Goal: Task Accomplishment & Management: Manage account settings

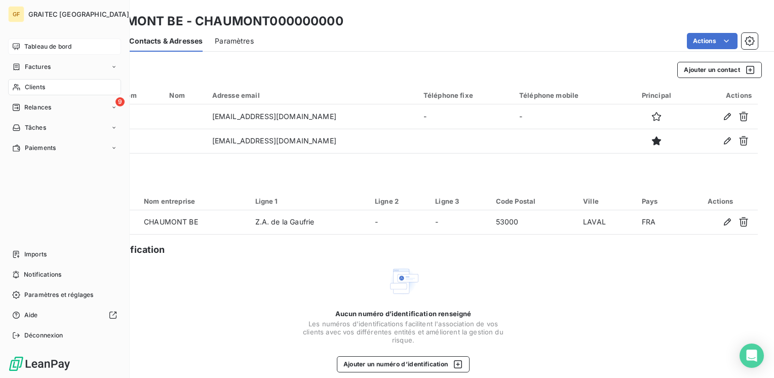
click at [27, 47] on span "Tableau de bord" at bounding box center [47, 46] width 47 height 9
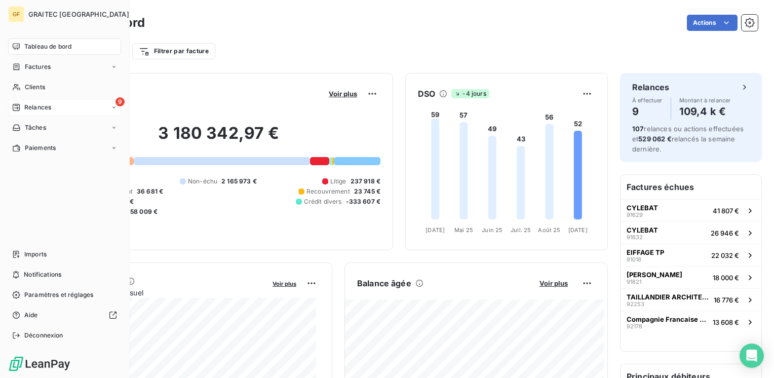
click at [24, 106] on span "Relances" at bounding box center [37, 107] width 27 height 9
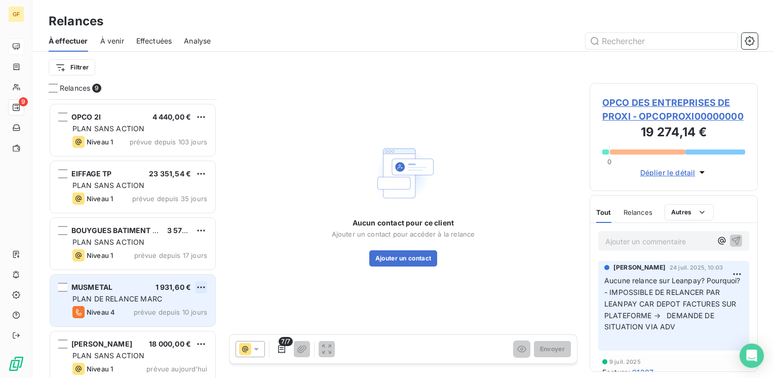
scroll to position [131, 0]
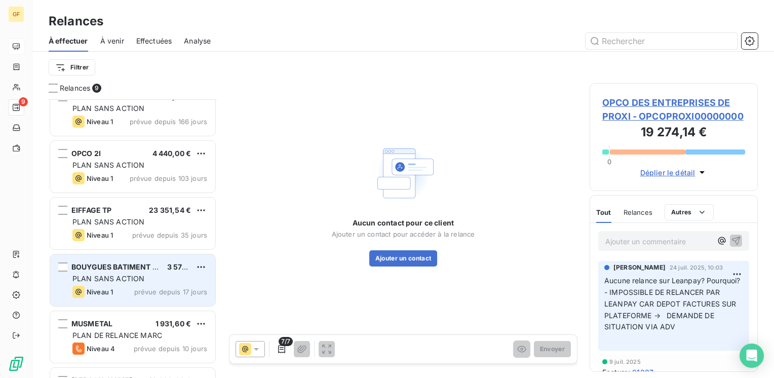
click at [146, 283] on div "BOUYGUES BATIMENT GRAND OUEST 3 571,20 € PLAN SANS ACTION Niveau 1 prévue depui…" at bounding box center [132, 280] width 165 height 52
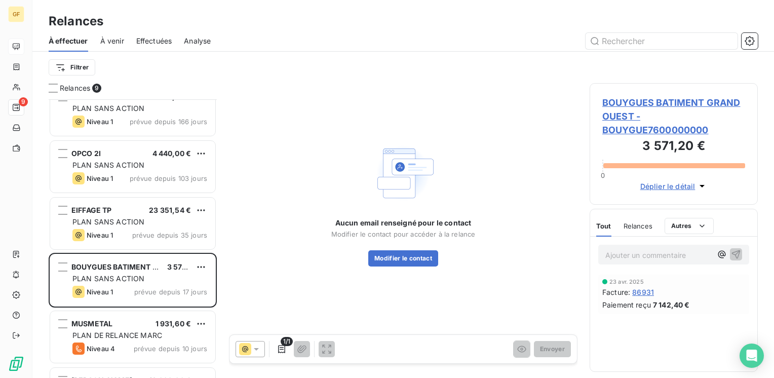
click at [628, 99] on span "BOUYGUES BATIMENT GRAND OUEST - BOUYGUE7600000000" at bounding box center [673, 116] width 143 height 41
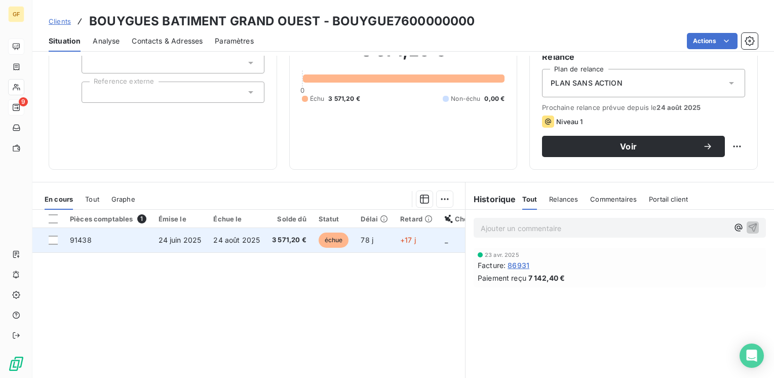
scroll to position [101, 0]
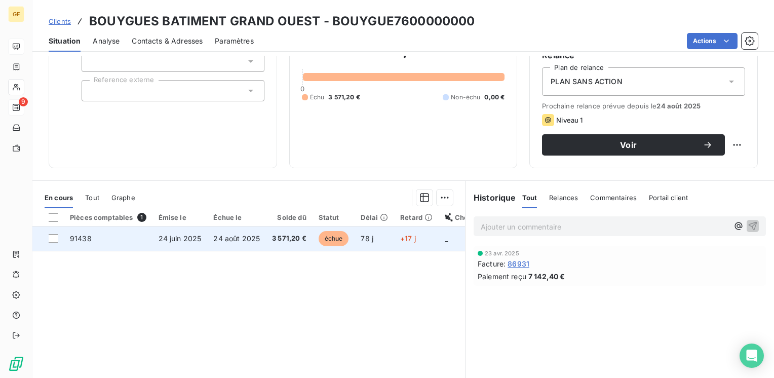
click at [259, 240] on td "24 août 2025" at bounding box center [236, 238] width 59 height 24
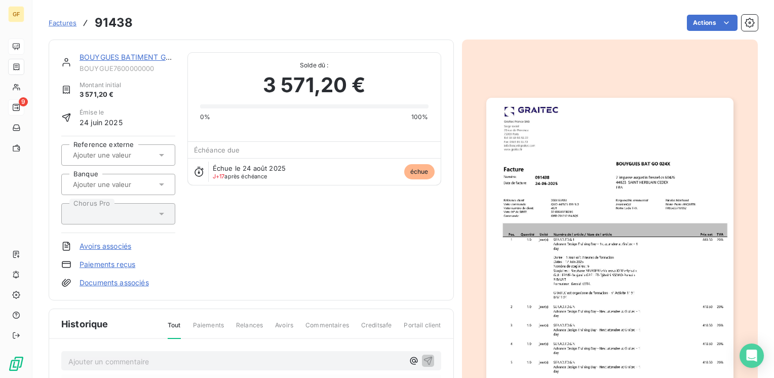
click at [570, 139] on img "button" at bounding box center [609, 272] width 247 height 349
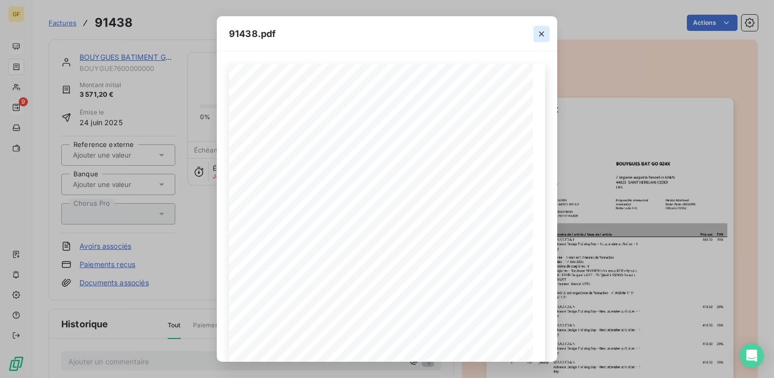
click at [541, 31] on icon "button" at bounding box center [541, 34] width 10 height 10
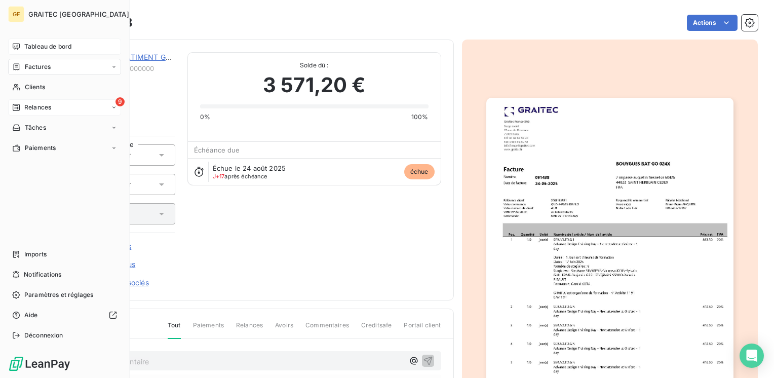
click at [32, 45] on span "Tableau de bord" at bounding box center [47, 46] width 47 height 9
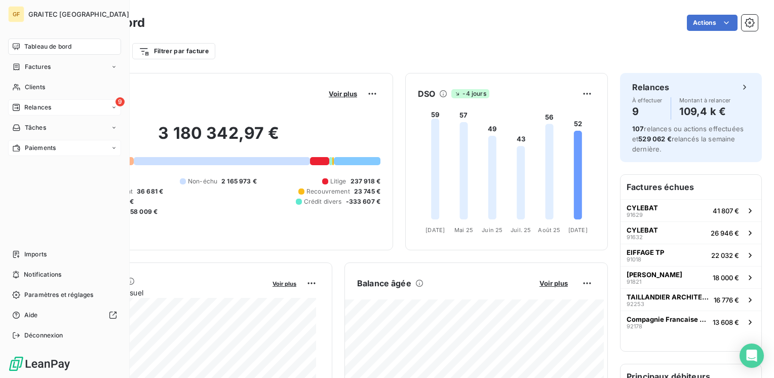
click at [40, 145] on span "Paiements" at bounding box center [40, 147] width 31 height 9
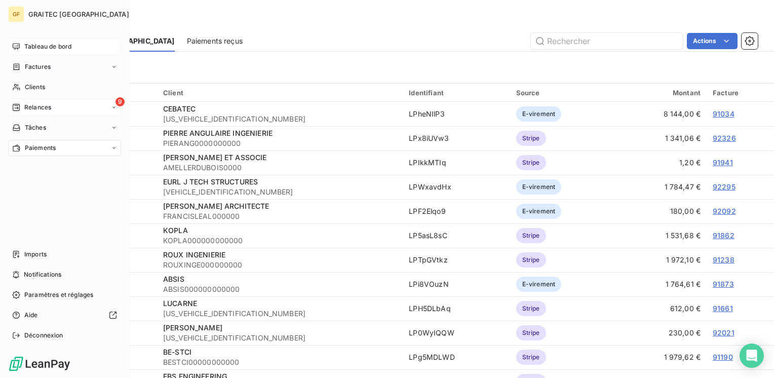
click at [36, 107] on span "Relances" at bounding box center [37, 107] width 27 height 9
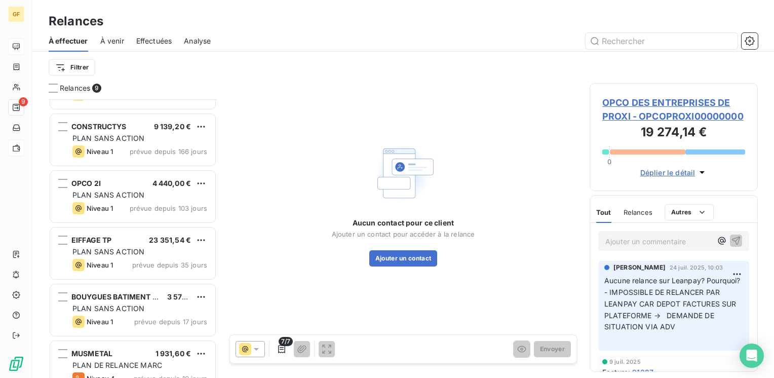
scroll to position [101, 0]
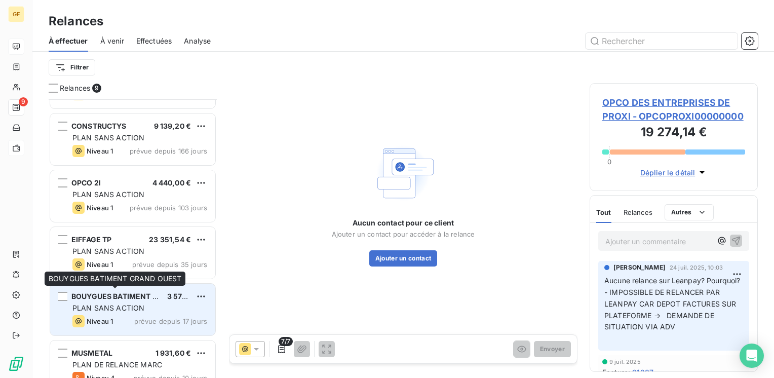
click at [117, 295] on span "BOUYGUES BATIMENT GRAND OUEST" at bounding box center [137, 296] width 133 height 9
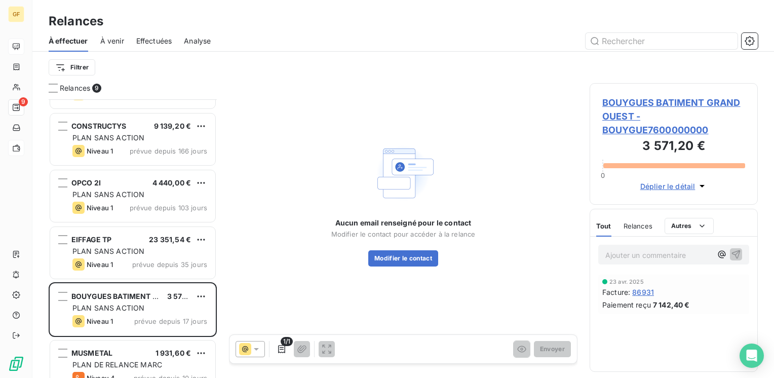
click at [627, 100] on span "BOUYGUES BATIMENT GRAND OUEST - BOUYGUE7600000000" at bounding box center [673, 116] width 143 height 41
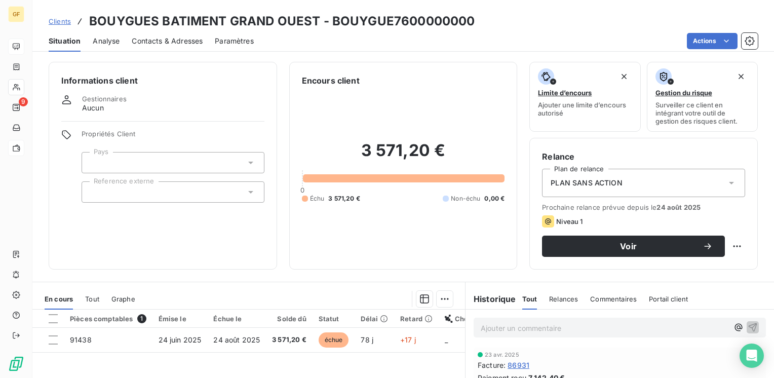
click at [566, 223] on span "Niveau 1" at bounding box center [569, 221] width 26 height 8
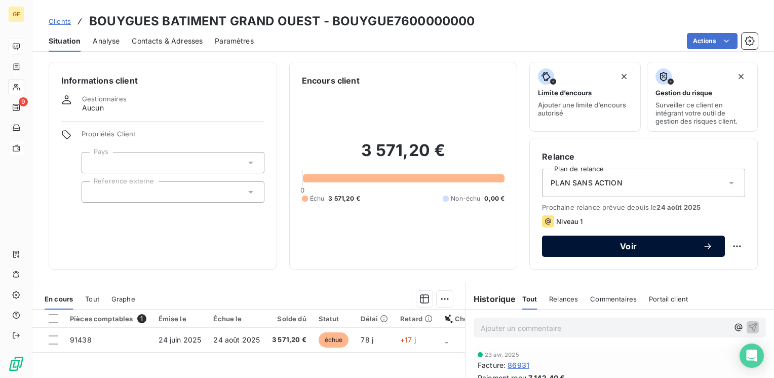
click at [681, 246] on span "Voir" at bounding box center [628, 246] width 148 height 8
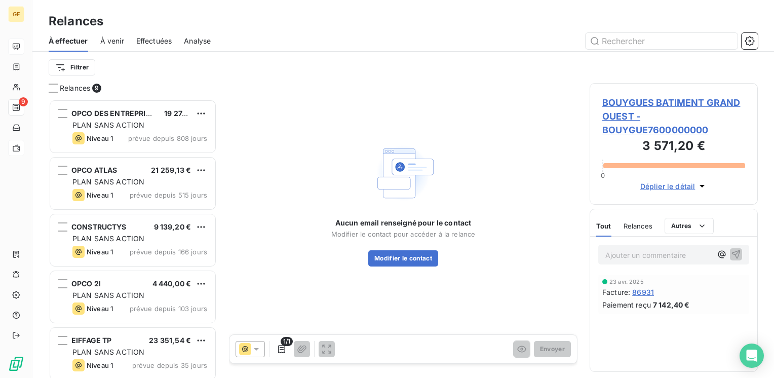
scroll to position [271, 160]
click at [259, 350] on icon at bounding box center [256, 349] width 10 height 10
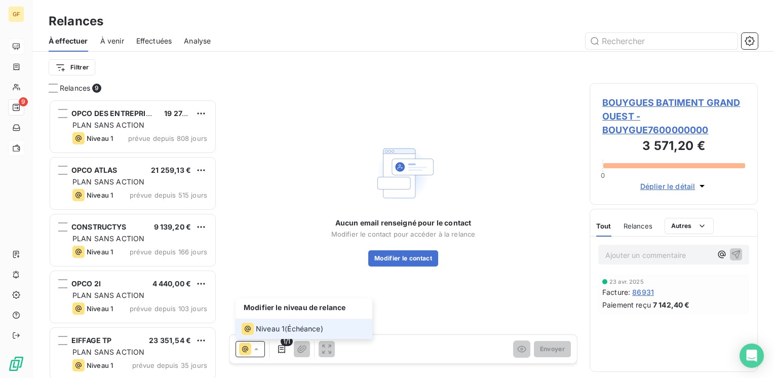
click at [316, 332] on span "Échéance )" at bounding box center [304, 329] width 35 height 10
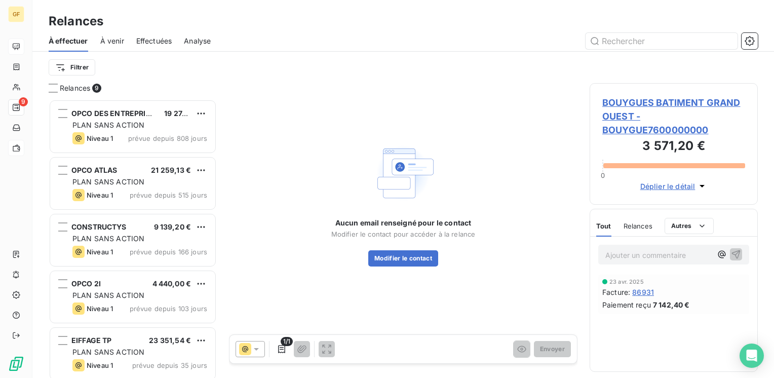
click at [616, 100] on span "BOUYGUES BATIMENT GRAND OUEST - BOUYGUE7600000000" at bounding box center [673, 116] width 143 height 41
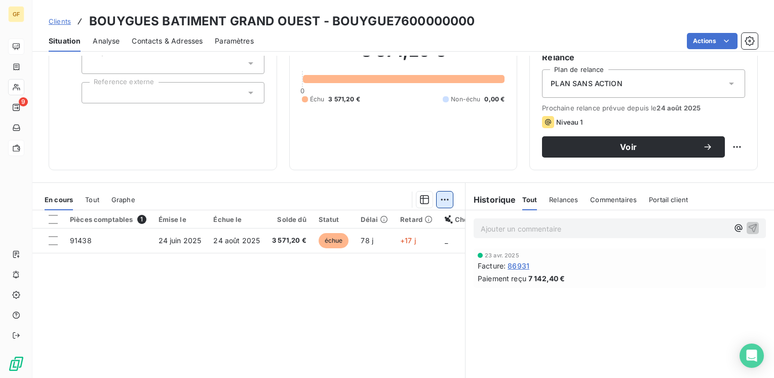
scroll to position [101, 0]
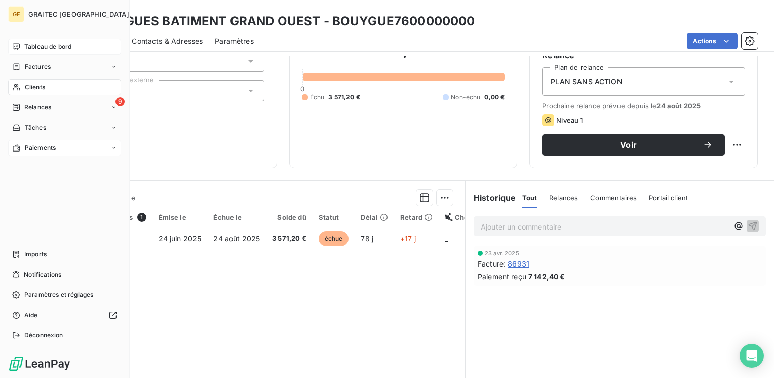
click at [34, 43] on span "Tableau de bord" at bounding box center [47, 46] width 47 height 9
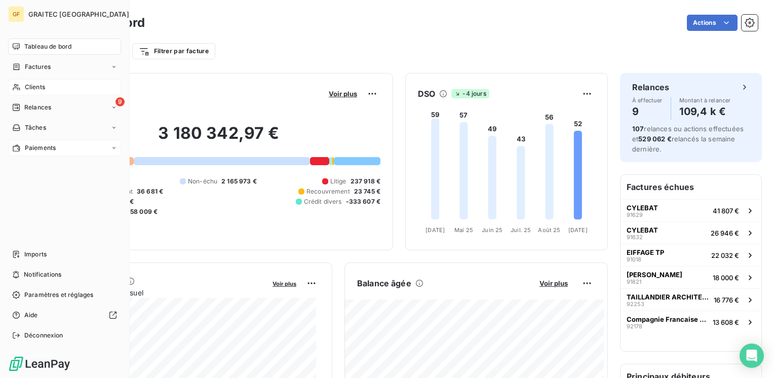
click at [27, 86] on span "Clients" at bounding box center [35, 87] width 20 height 9
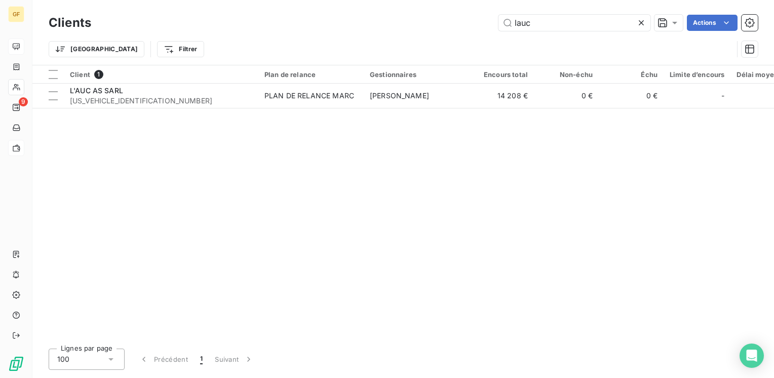
drag, startPoint x: 553, startPoint y: 26, endPoint x: 206, endPoint y: 29, distance: 347.0
click at [206, 29] on div "lauc Actions" at bounding box center [430, 23] width 655 height 16
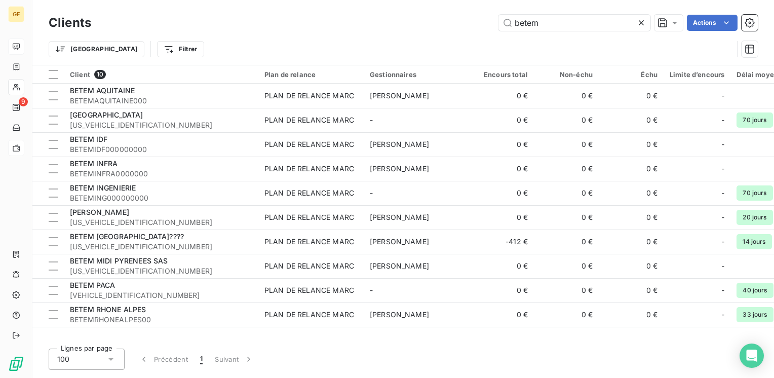
type input "betem"
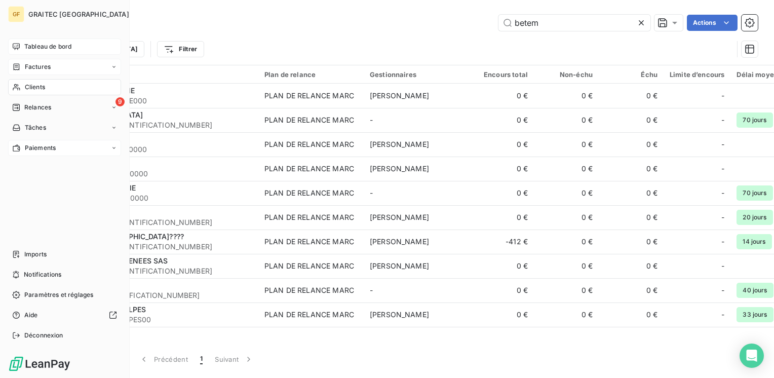
click at [41, 65] on span "Factures" at bounding box center [38, 66] width 26 height 9
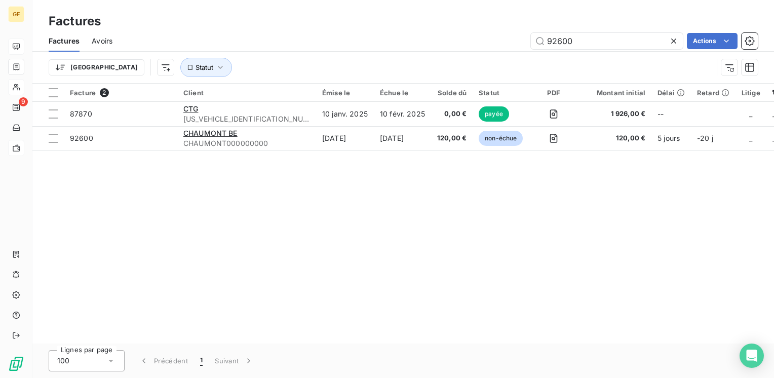
drag, startPoint x: 586, startPoint y: 39, endPoint x: 393, endPoint y: 50, distance: 192.8
click at [393, 50] on div "Factures Avoirs 92600 Actions" at bounding box center [403, 40] width 742 height 21
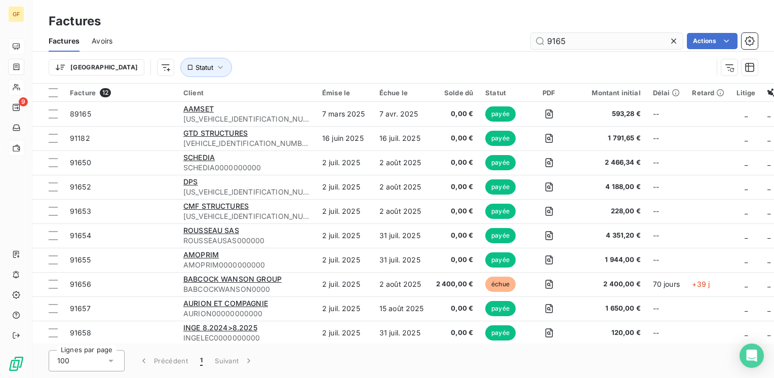
click at [562, 40] on input "9165" at bounding box center [607, 41] width 152 height 16
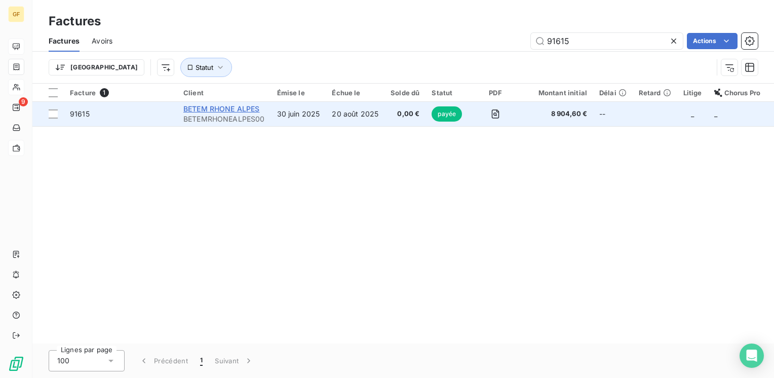
type input "91615"
click at [254, 110] on span "BETEM RHONE ALPES" at bounding box center [221, 108] width 76 height 9
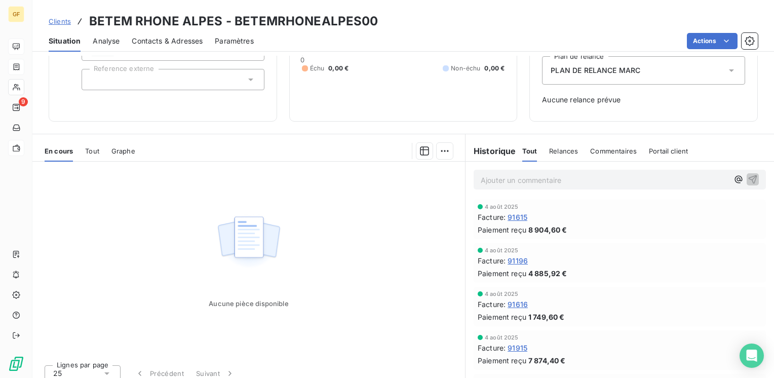
scroll to position [121, 0]
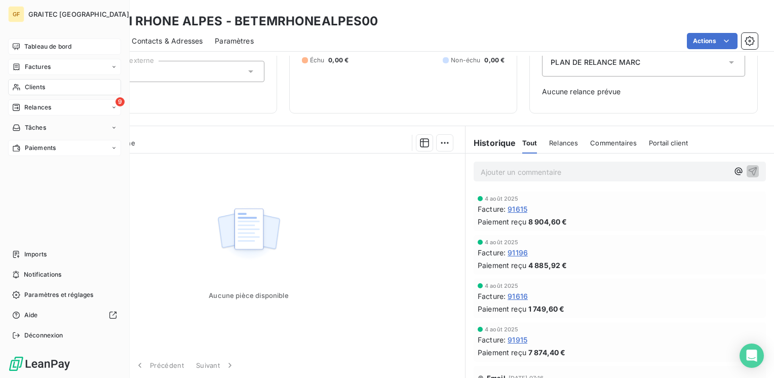
click at [41, 104] on span "Relances" at bounding box center [37, 107] width 27 height 9
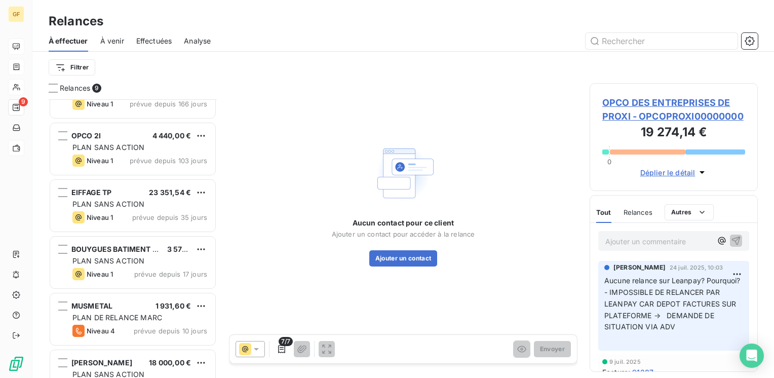
scroll to position [152, 0]
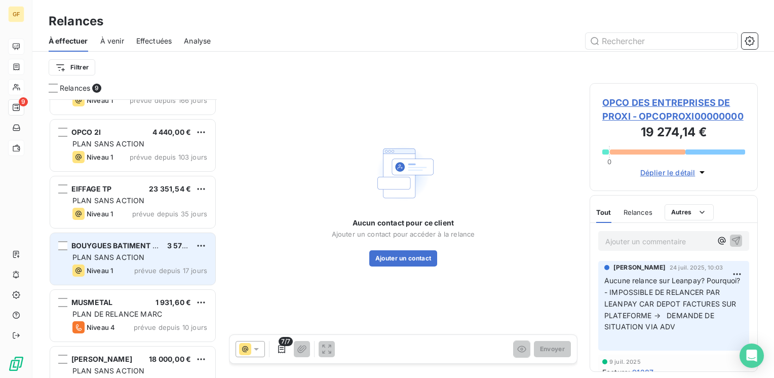
click at [120, 266] on div "Niveau 1 prévue depuis 17 jours" at bounding box center [139, 270] width 135 height 12
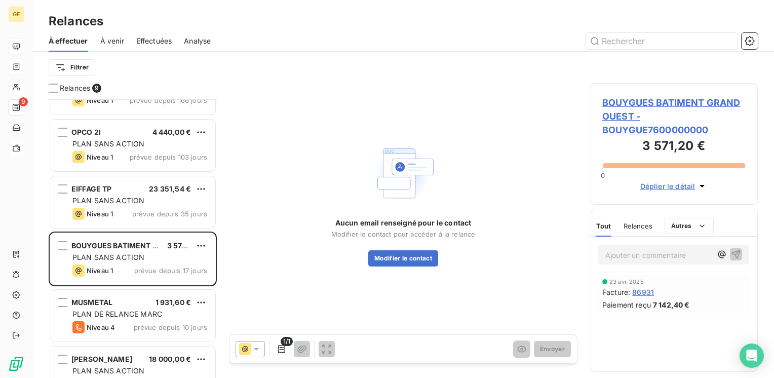
click at [622, 98] on span "BOUYGUES BATIMENT GRAND OUEST - BOUYGUE7600000000" at bounding box center [673, 116] width 143 height 41
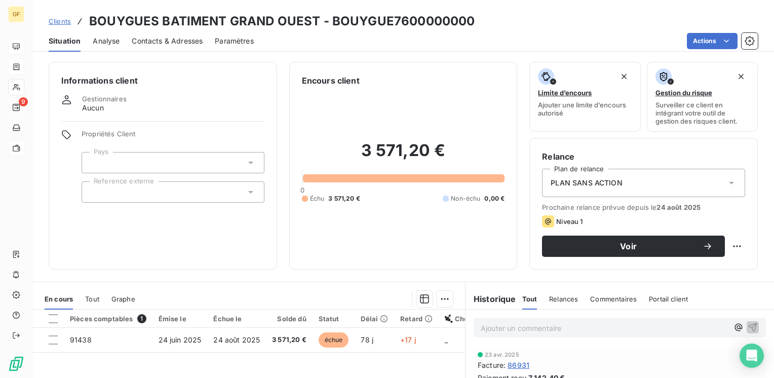
click at [172, 41] on span "Contacts & Adresses" at bounding box center [167, 41] width 71 height 10
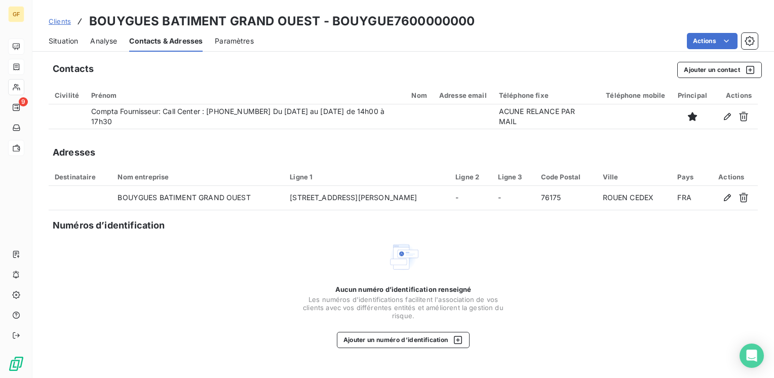
click at [73, 40] on span "Situation" at bounding box center [63, 41] width 29 height 10
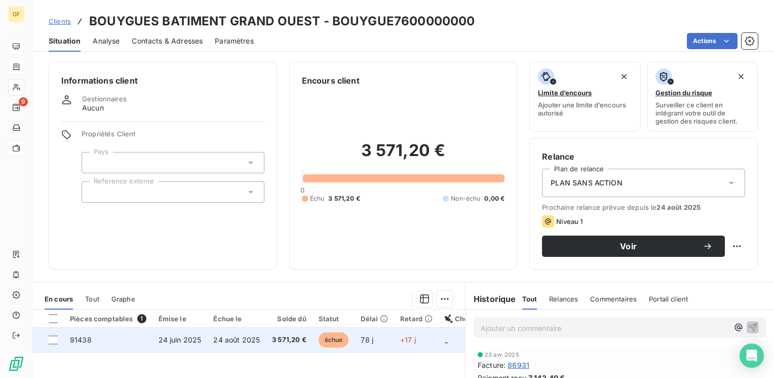
click at [232, 337] on span "24 août 2025" at bounding box center [236, 339] width 47 height 9
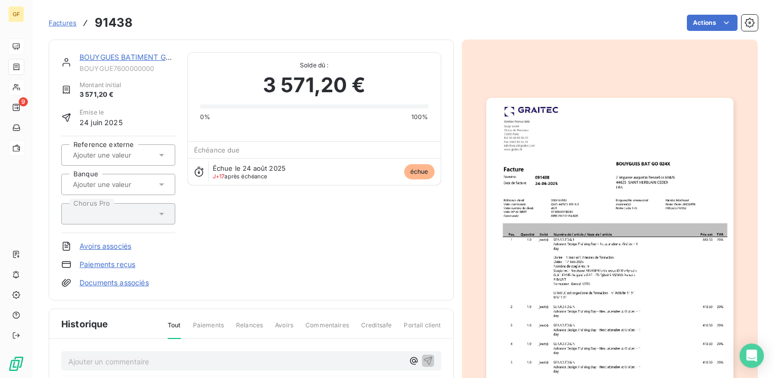
click at [640, 194] on img "button" at bounding box center [609, 272] width 247 height 349
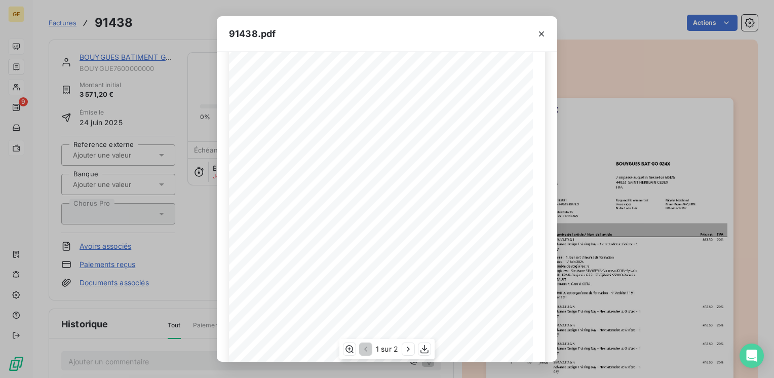
scroll to position [143, 0]
click at [409, 348] on icon "button" at bounding box center [408, 349] width 10 height 10
click at [541, 30] on icon "button" at bounding box center [541, 34] width 10 height 10
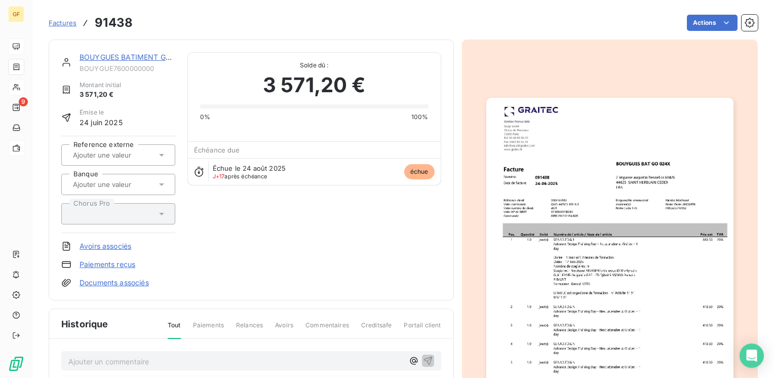
click at [593, 242] on img "button" at bounding box center [609, 272] width 247 height 349
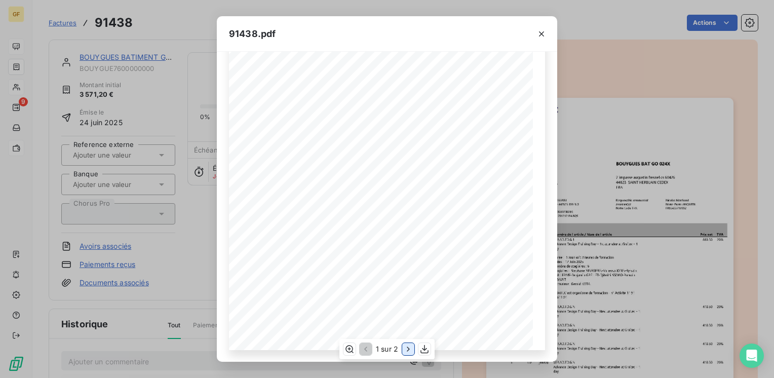
click at [405, 348] on icon "button" at bounding box center [408, 349] width 10 height 10
click at [541, 34] on icon "button" at bounding box center [541, 33] width 5 height 5
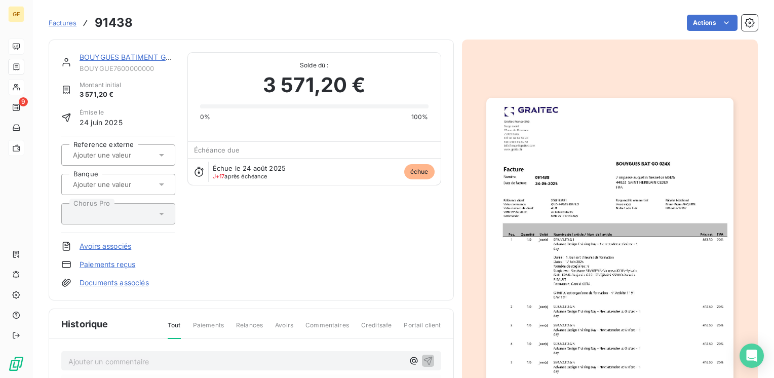
click at [144, 57] on link "BOUYGUES BATIMENT GRAND OUEST" at bounding box center [146, 57] width 133 height 9
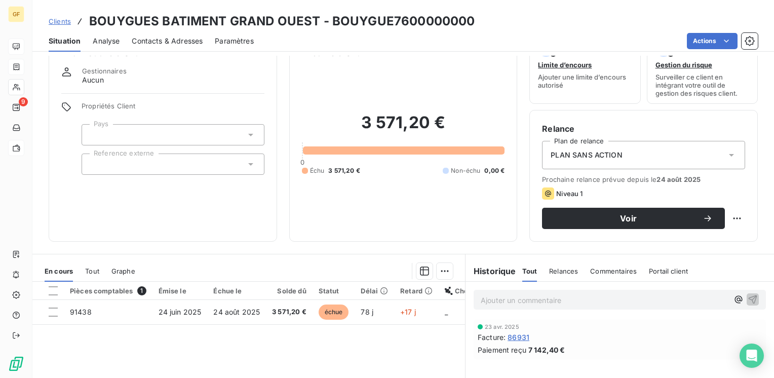
scroll to position [51, 0]
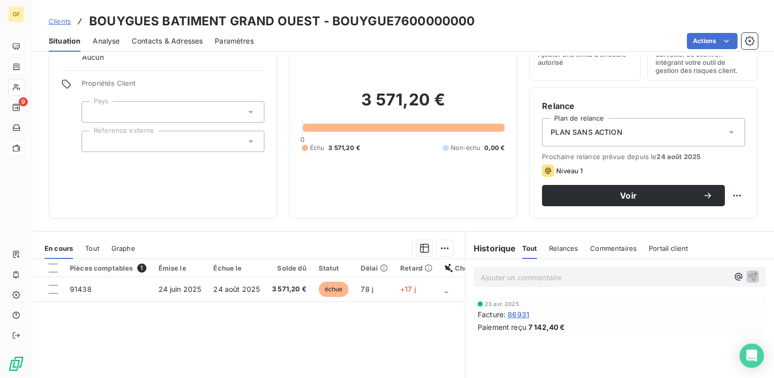
click at [71, 40] on span "Situation" at bounding box center [65, 41] width 32 height 10
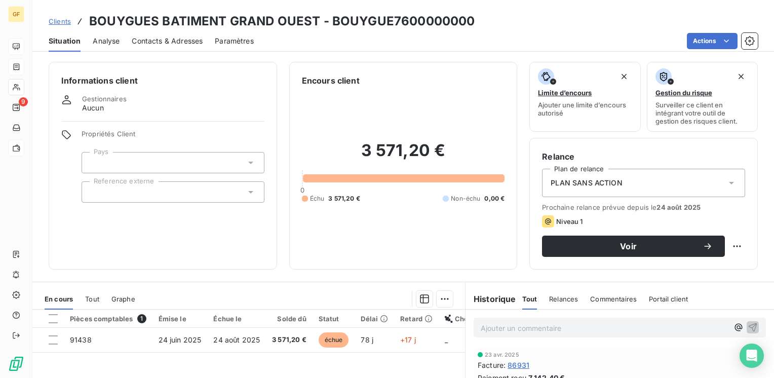
click at [96, 42] on span "Analyse" at bounding box center [106, 41] width 27 height 10
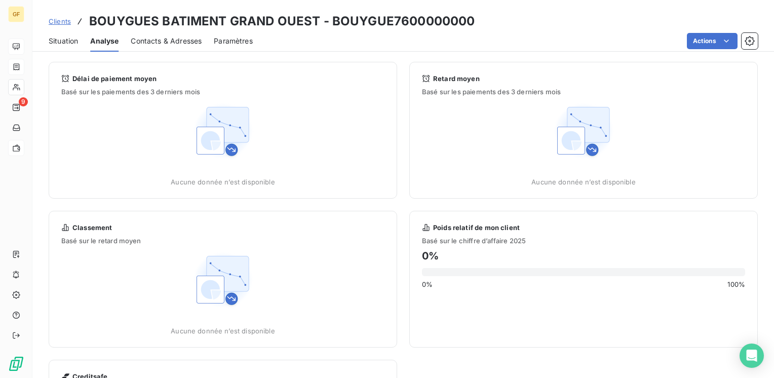
click at [65, 42] on span "Situation" at bounding box center [63, 41] width 29 height 10
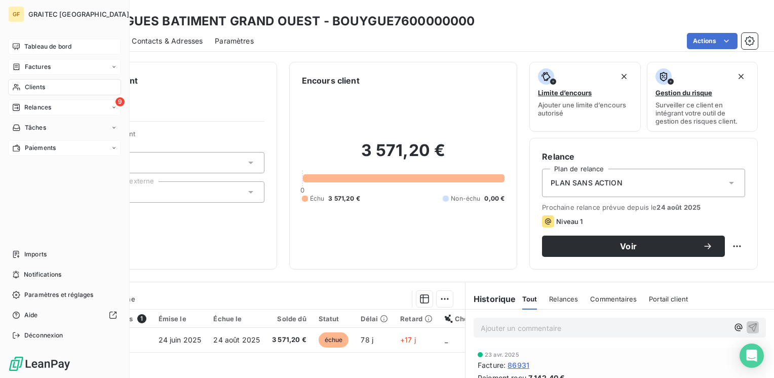
click at [27, 103] on span "Relances" at bounding box center [37, 107] width 27 height 9
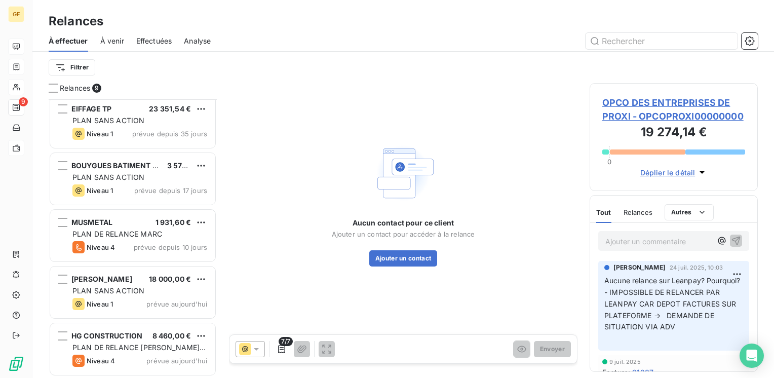
scroll to position [181, 0]
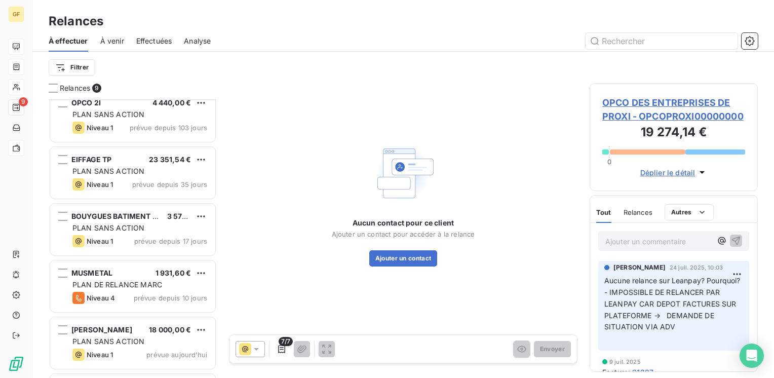
click at [129, 236] on div "Niveau 1 prévue depuis 17 jours" at bounding box center [139, 241] width 135 height 12
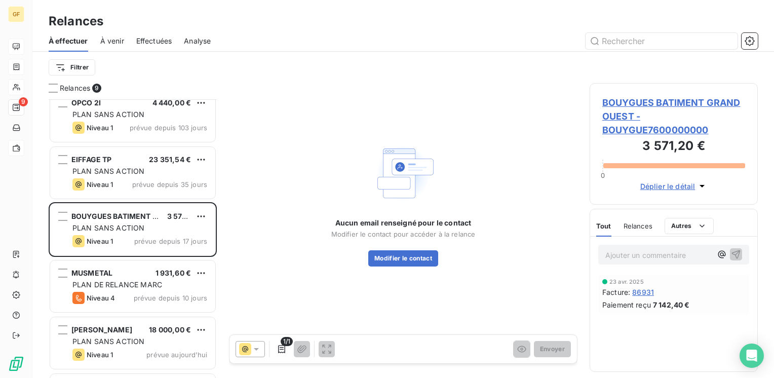
click at [616, 98] on span "BOUYGUES BATIMENT GRAND OUEST - BOUYGUE7600000000" at bounding box center [673, 116] width 143 height 41
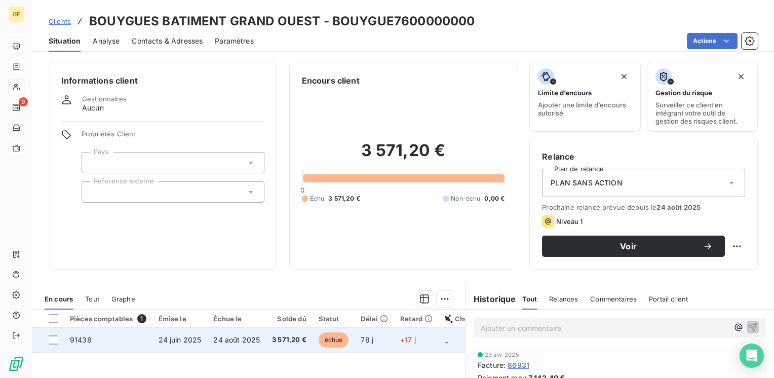
click at [247, 344] on td "24 août 2025" at bounding box center [236, 340] width 59 height 24
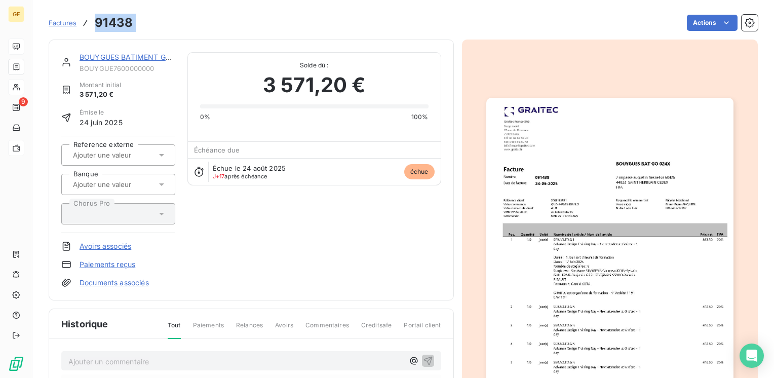
drag, startPoint x: 120, startPoint y: 29, endPoint x: 90, endPoint y: 31, distance: 30.5
click at [90, 31] on div "Factures 91438 Actions" at bounding box center [403, 22] width 709 height 21
copy section "91438 Actions"
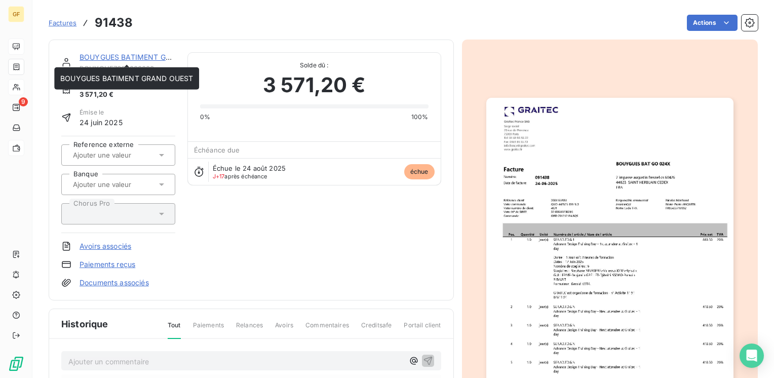
click at [124, 58] on link "BOUYGUES BATIMENT GRAND OUEST" at bounding box center [146, 57] width 133 height 9
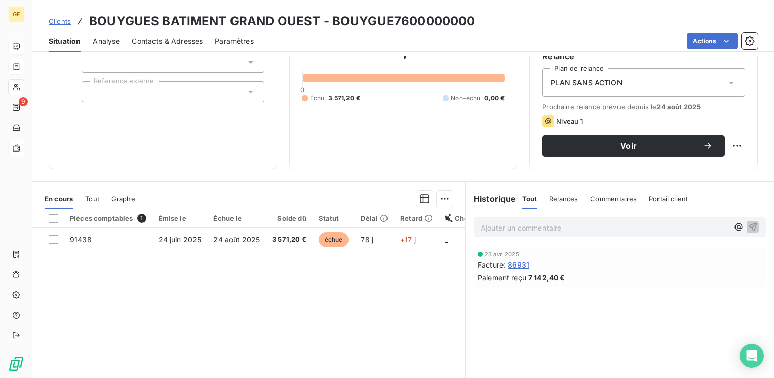
scroll to position [101, 0]
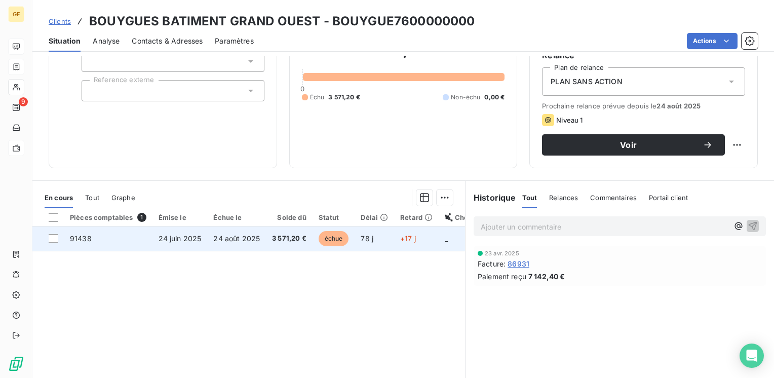
click at [257, 240] on span "24 août 2025" at bounding box center [236, 238] width 47 height 9
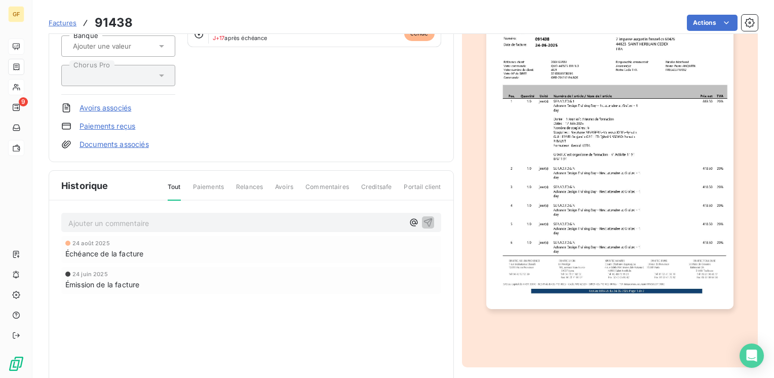
scroll to position [182, 0]
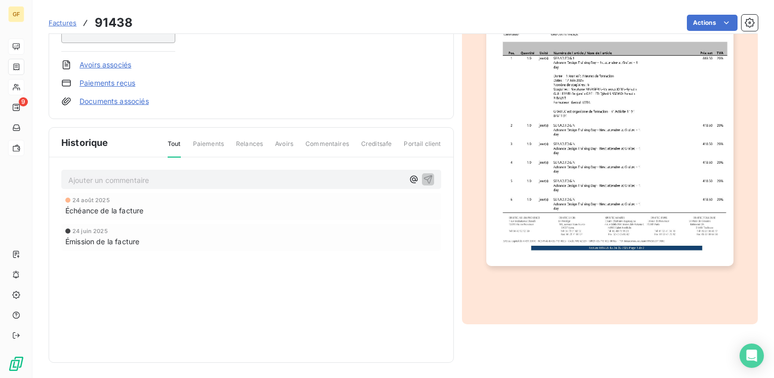
click at [94, 178] on p "Ajouter un commentaire ﻿" at bounding box center [235, 180] width 335 height 13
click at [69, 175] on span "BILLE" at bounding box center [77, 179] width 19 height 9
click at [169, 177] on span "SUITE RELANCE TEL → BILLE" at bounding box center [118, 179] width 101 height 9
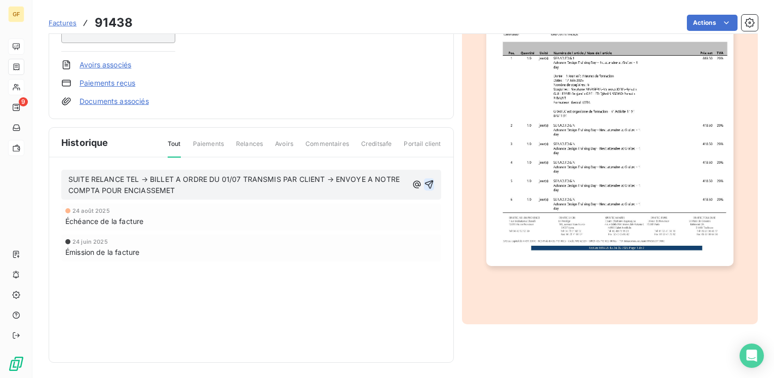
click at [425, 181] on icon "button" at bounding box center [429, 184] width 9 height 9
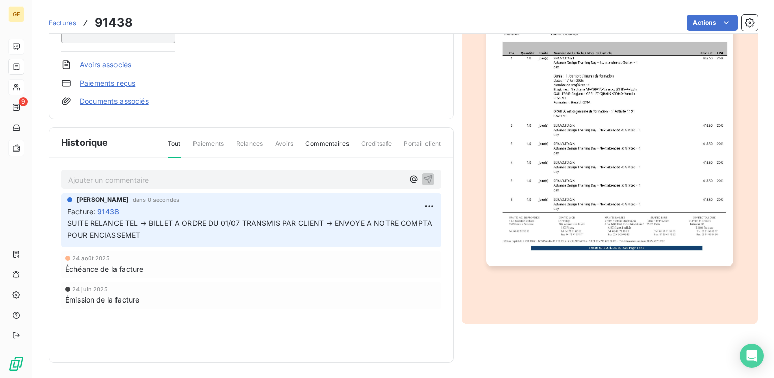
scroll to position [0, 0]
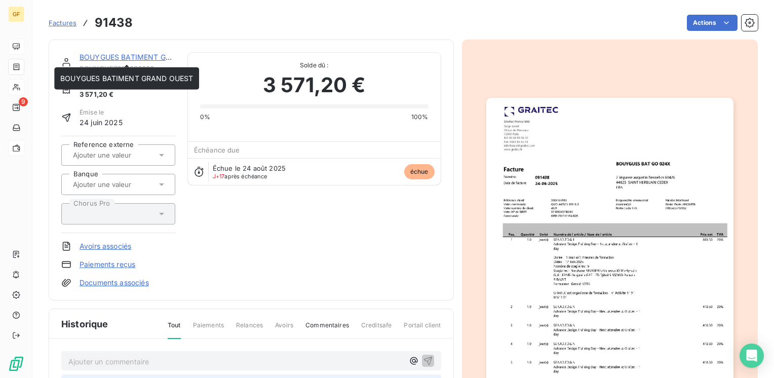
click at [137, 52] on div "BOUYGUES BATIMENT GRAND OUEST" at bounding box center [128, 57] width 96 height 10
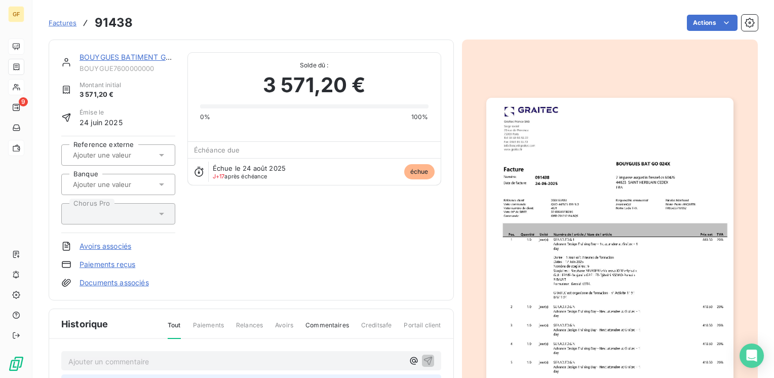
click at [139, 53] on link "BOUYGUES BATIMENT GRAND OUEST" at bounding box center [146, 57] width 133 height 9
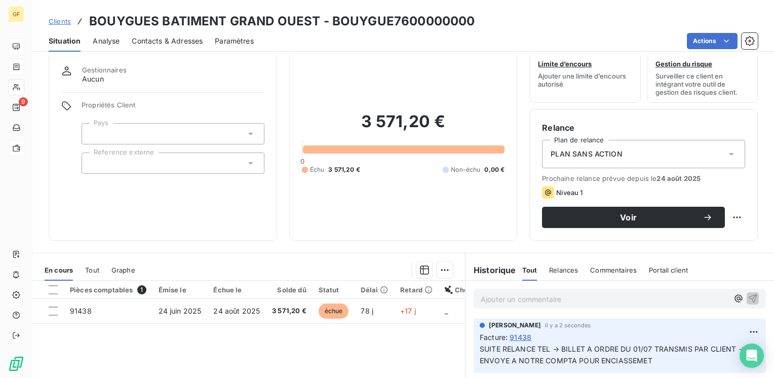
scroll to position [51, 0]
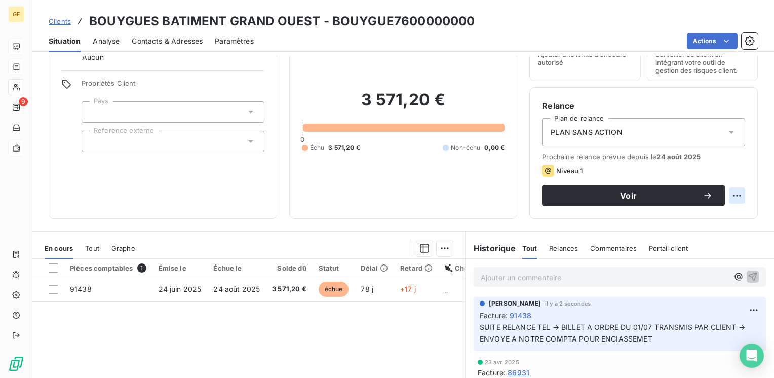
click at [721, 194] on html "GF 9 Clients BOUYGUES BATIMENT GRAND OUEST - BOUYGUE7600000000 Situation Analys…" at bounding box center [387, 189] width 774 height 378
click at [690, 220] on div "Replanifier cette action" at bounding box center [687, 218] width 91 height 16
select select "8"
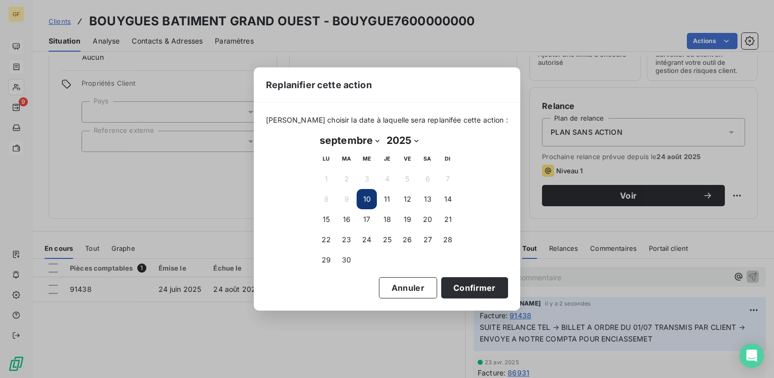
click at [368, 203] on button "10" at bounding box center [367, 199] width 20 height 20
click at [367, 199] on button "10" at bounding box center [367, 199] width 20 height 20
click at [444, 281] on button "Confirmer" at bounding box center [474, 287] width 67 height 21
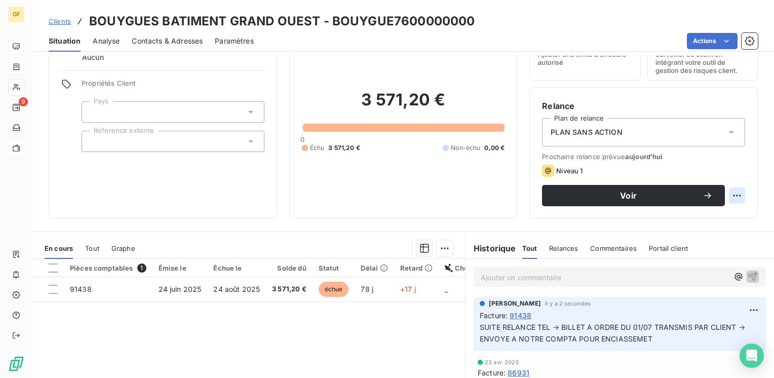
click at [737, 194] on html "GF 9 Clients BOUYGUES BATIMENT GRAND OUEST - BOUYGUE7600000000 Situation Analys…" at bounding box center [387, 189] width 774 height 378
click at [684, 218] on div "Replanifier cette action" at bounding box center [687, 218] width 91 height 16
select select "8"
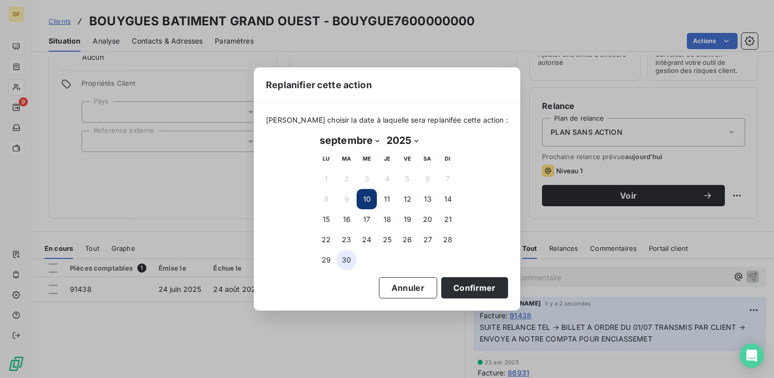
click at [343, 256] on button "30" at bounding box center [346, 260] width 20 height 20
click at [468, 290] on button "Confirmer" at bounding box center [474, 287] width 67 height 21
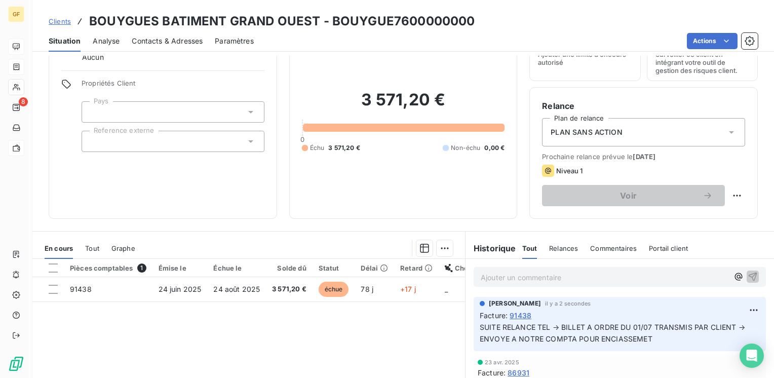
click at [553, 217] on div "Relance Plan de relance PLAN SANS ACTION Prochaine relance prévue le [DATE] Niv…" at bounding box center [643, 153] width 228 height 132
click at [747, 307] on html "GF 8 Clients BOUYGUES BATIMENT GRAND OUEST - BOUYGUE7600000000 Situation Analys…" at bounding box center [387, 189] width 774 height 378
click at [711, 333] on div "Editer" at bounding box center [722, 332] width 57 height 16
click at [618, 335] on span "SUITE RELANCE TEL → BILLET A ORDRE DU 01/07 TRANSMIS PAR CLIENT → ENVOYE A NOTR…" at bounding box center [613, 333] width 267 height 20
click at [648, 339] on span "SUITE RELANCE TEL → BILLET A ORDRE DU 01/07 TRANSMIS PAR CLIENT → ENVOYE A NOTR…" at bounding box center [613, 333] width 267 height 20
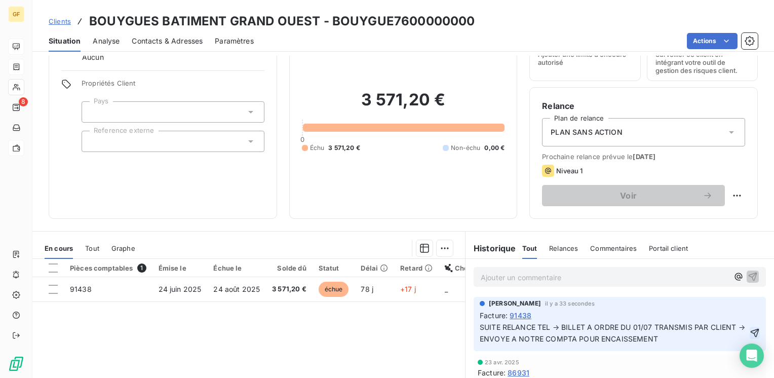
click at [751, 333] on icon "button" at bounding box center [755, 332] width 9 height 9
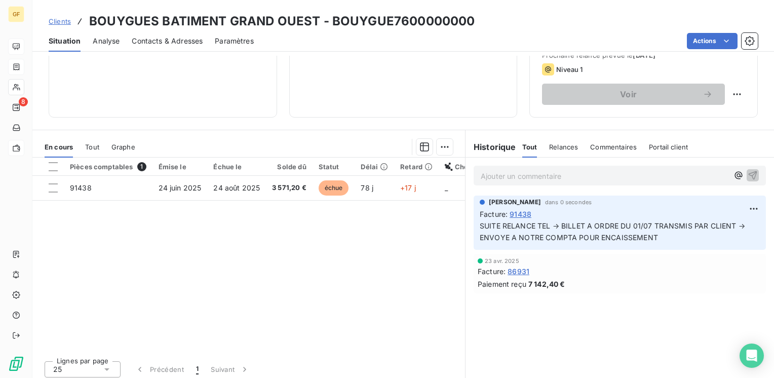
scroll to position [0, 0]
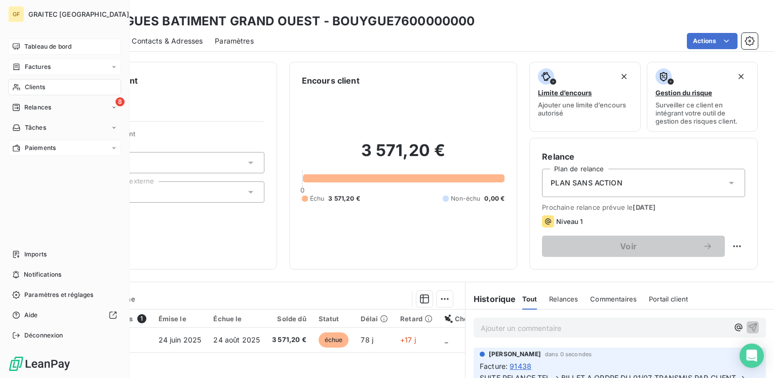
click at [44, 43] on span "Tableau de bord" at bounding box center [47, 46] width 47 height 9
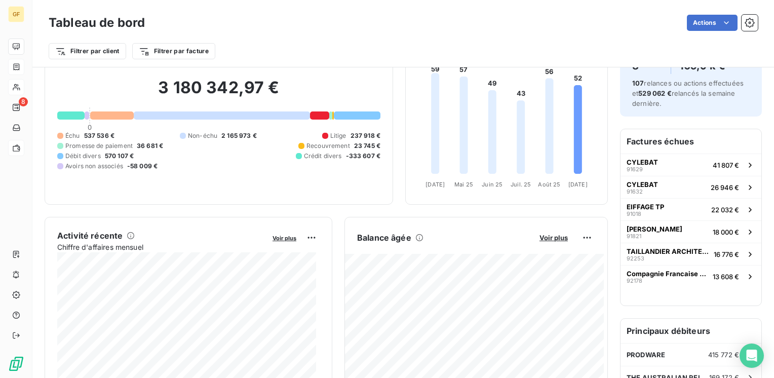
scroll to position [51, 0]
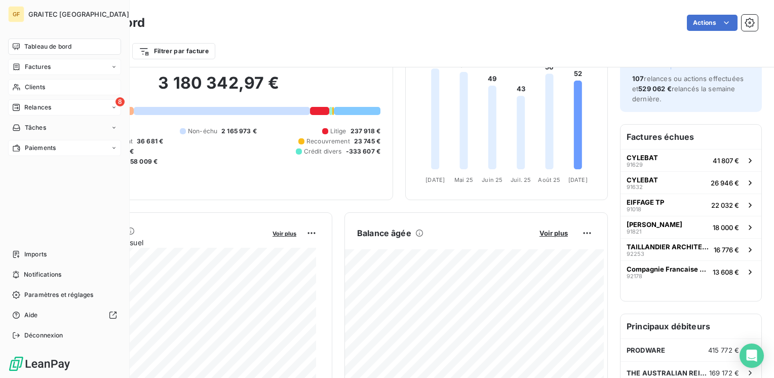
click at [33, 107] on span "Relances" at bounding box center [37, 107] width 27 height 9
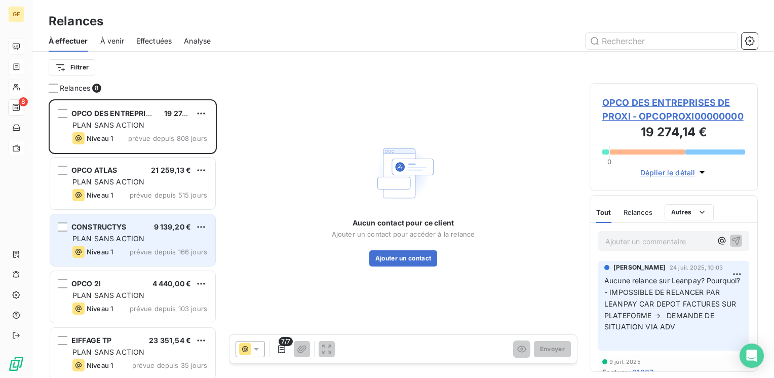
click at [91, 242] on span "PLAN SANS ACTION" at bounding box center [108, 238] width 72 height 9
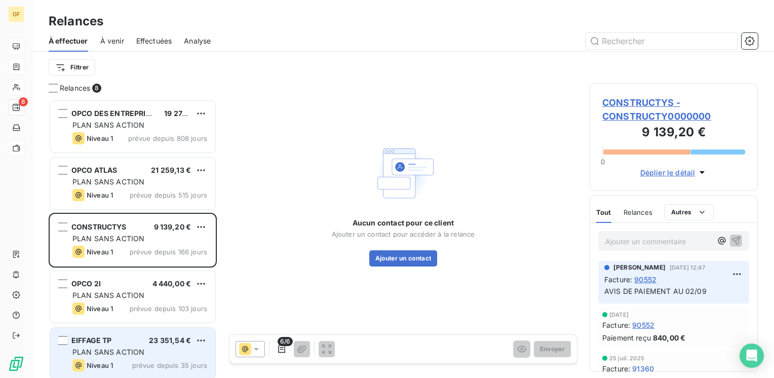
click at [141, 332] on div "EIFFAGE TP 23 351,54 € PLAN SANS ACTION Niveau 1 prévue depuis 35 jours" at bounding box center [132, 354] width 165 height 52
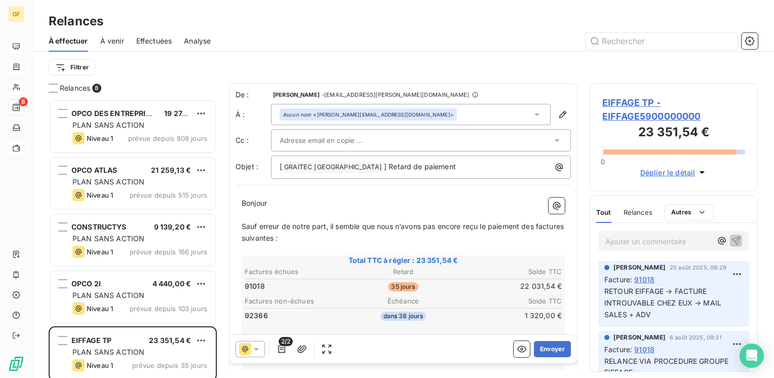
click at [641, 279] on span "91018" at bounding box center [644, 279] width 20 height 11
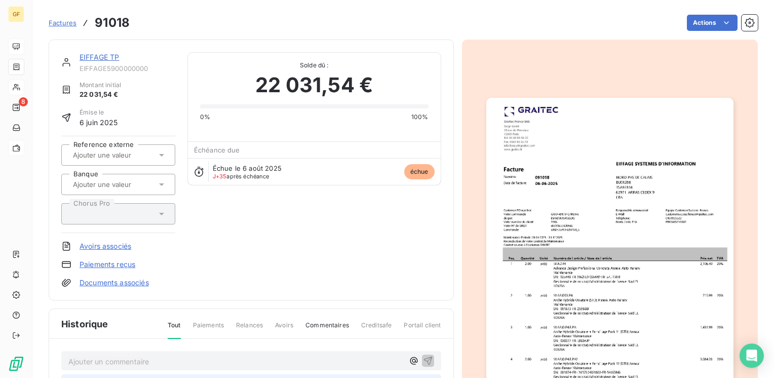
click at [547, 257] on img "button" at bounding box center [609, 272] width 247 height 349
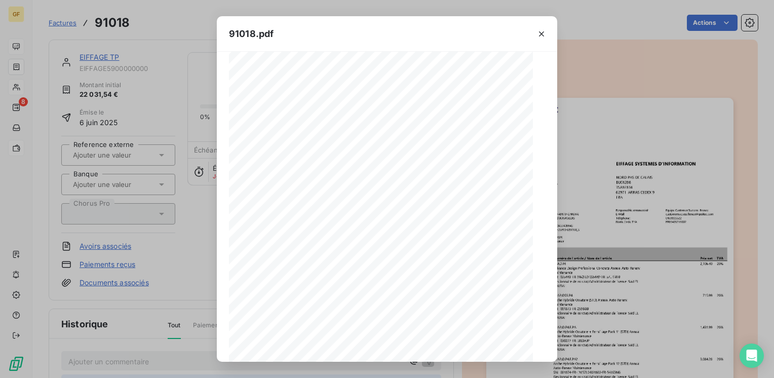
scroll to position [143, 0]
click at [344, 351] on icon "button" at bounding box center [349, 349] width 10 height 10
click at [350, 345] on icon "button" at bounding box center [349, 349] width 8 height 8
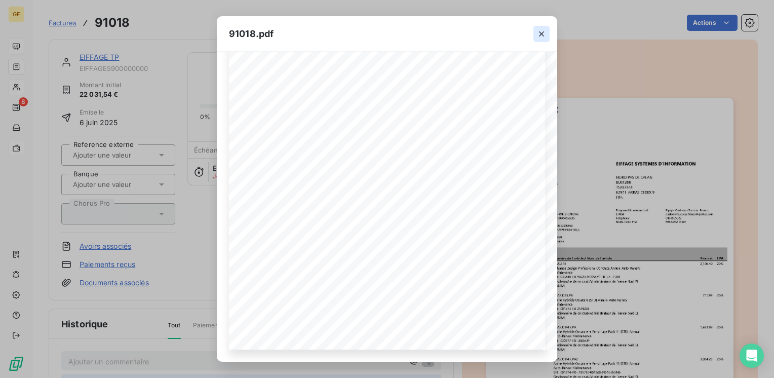
click at [540, 31] on icon "button" at bounding box center [541, 34] width 10 height 10
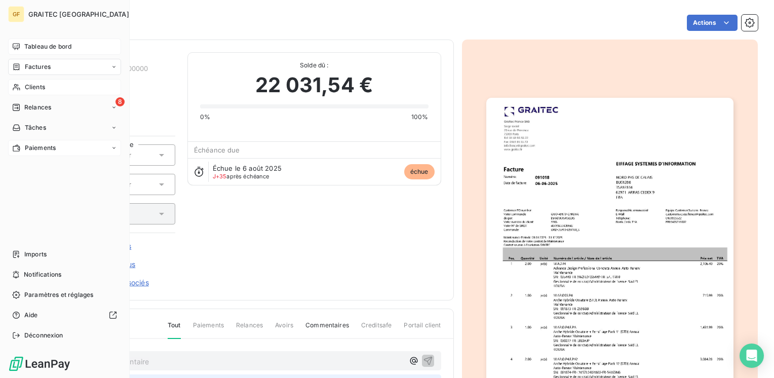
click at [39, 68] on span "Factures" at bounding box center [38, 66] width 26 height 9
click at [37, 63] on span "Factures" at bounding box center [38, 66] width 26 height 9
click at [40, 85] on span "Factures" at bounding box center [37, 87] width 26 height 9
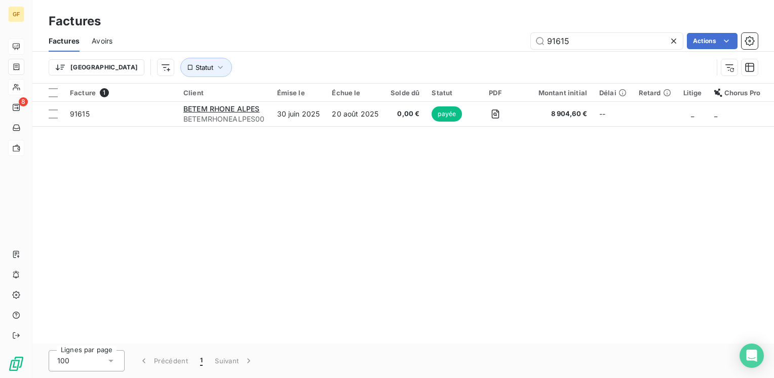
drag, startPoint x: 512, startPoint y: 37, endPoint x: 473, endPoint y: 41, distance: 39.2
click at [473, 41] on div "91615 Actions" at bounding box center [441, 41] width 633 height 16
type input "91438"
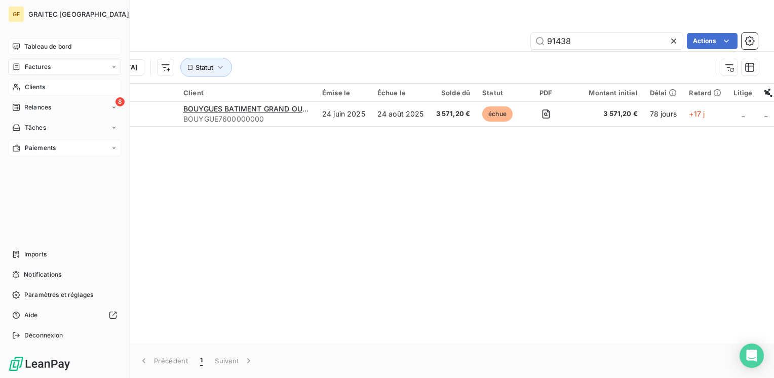
click at [32, 48] on span "Tableau de bord" at bounding box center [47, 46] width 47 height 9
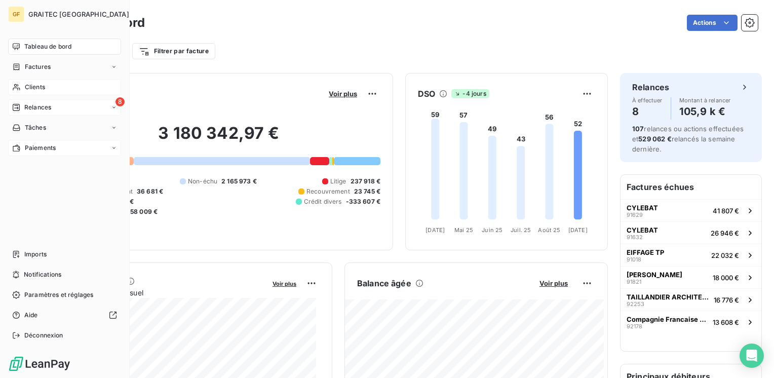
click at [28, 107] on span "Relances" at bounding box center [37, 107] width 27 height 9
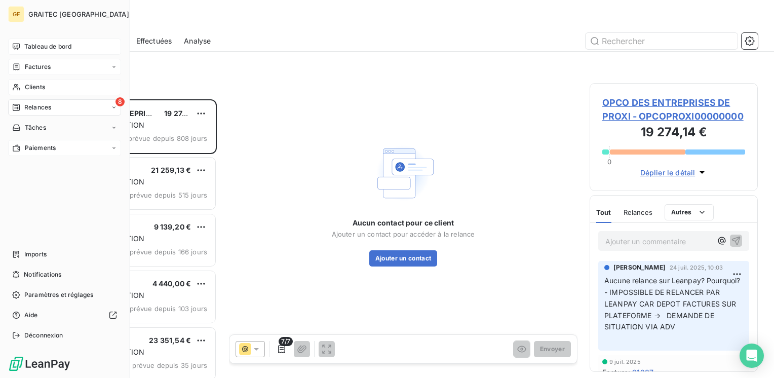
click at [42, 63] on span "Factures" at bounding box center [38, 66] width 26 height 9
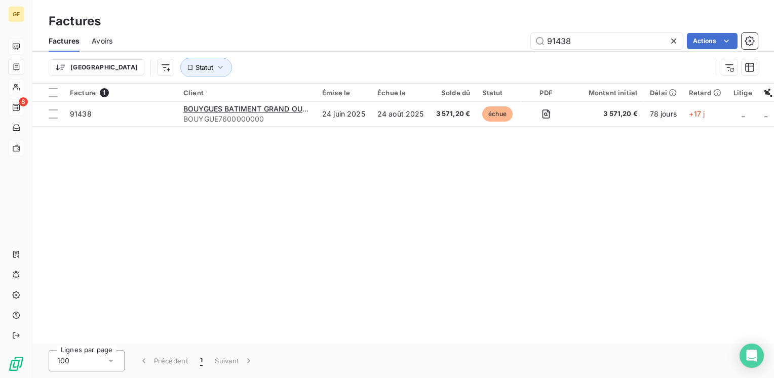
drag, startPoint x: 593, startPoint y: 37, endPoint x: 505, endPoint y: 48, distance: 89.3
click at [505, 48] on div "91438 Actions" at bounding box center [441, 41] width 633 height 16
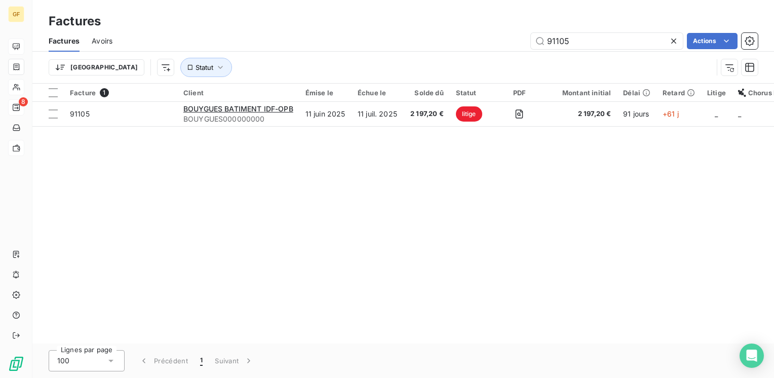
type input "91105"
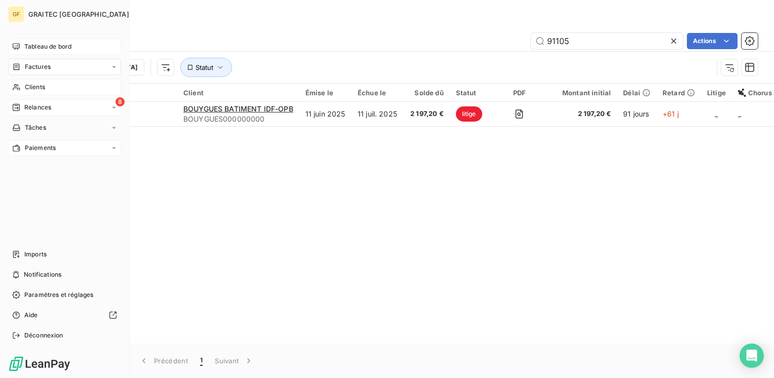
click at [41, 47] on span "Tableau de bord" at bounding box center [47, 46] width 47 height 9
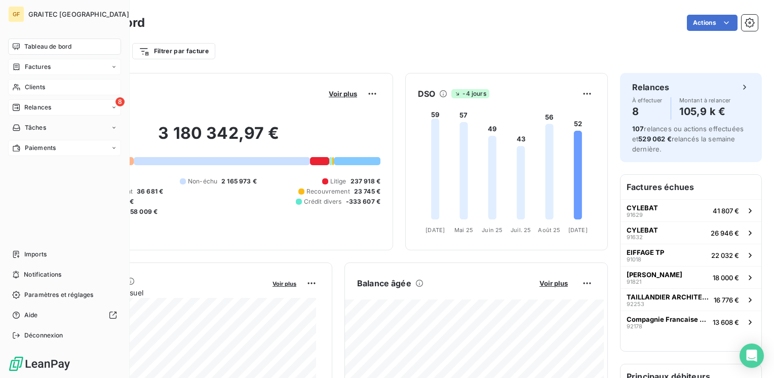
click at [27, 84] on span "Clients" at bounding box center [35, 87] width 20 height 9
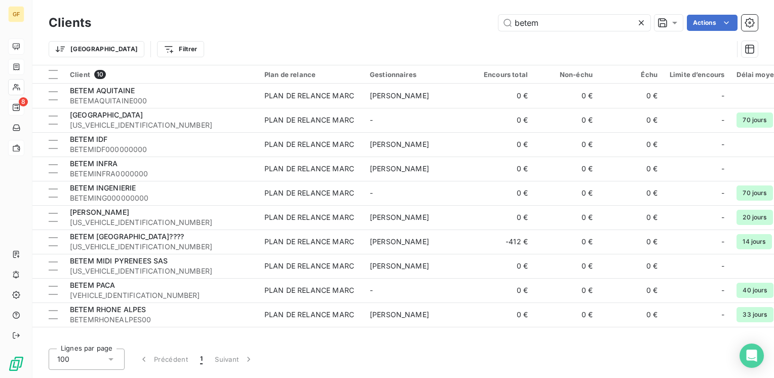
drag, startPoint x: 556, startPoint y: 20, endPoint x: 272, endPoint y: 30, distance: 284.4
click at [272, 30] on div "betem Actions" at bounding box center [430, 23] width 655 height 16
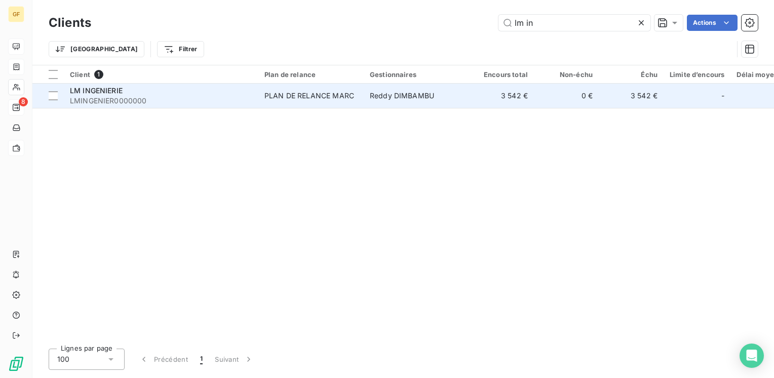
type input "lm in"
click at [108, 98] on span "LMINGENIER0000000" at bounding box center [161, 101] width 182 height 10
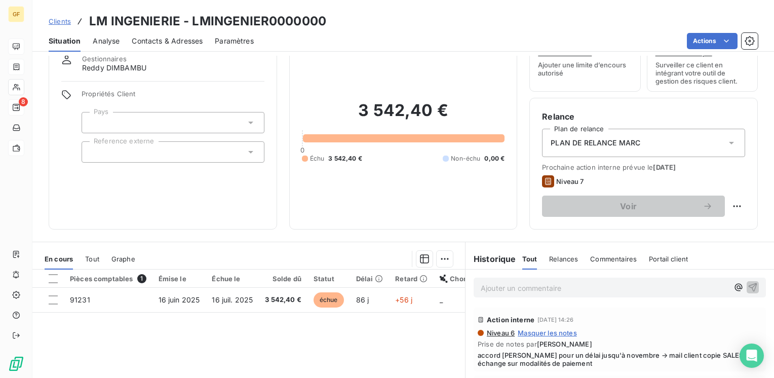
scroll to position [51, 0]
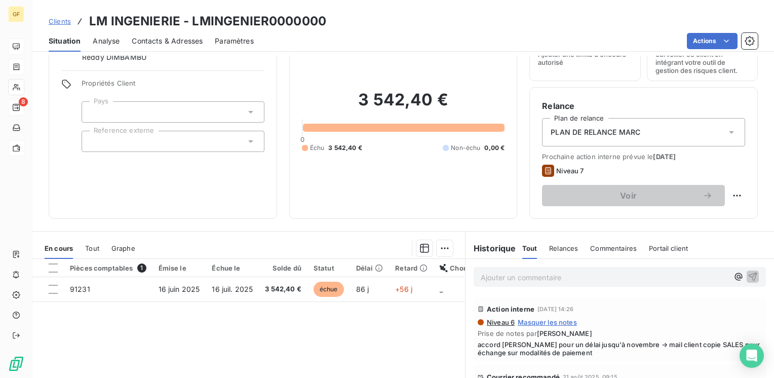
click at [533, 275] on p "Ajouter un commentaire ﻿" at bounding box center [605, 277] width 248 height 13
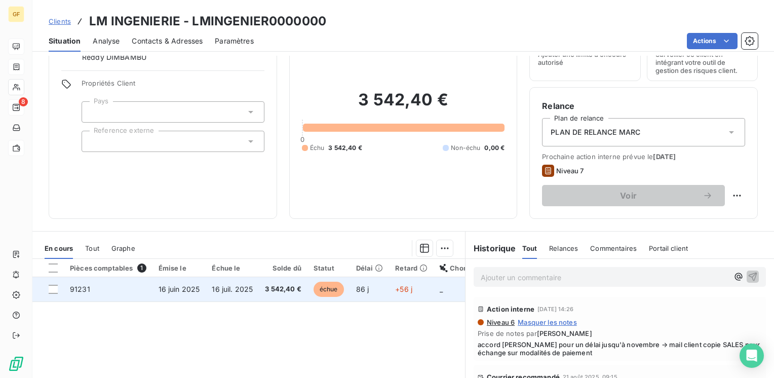
click at [365, 289] on span "86 j" at bounding box center [362, 289] width 13 height 9
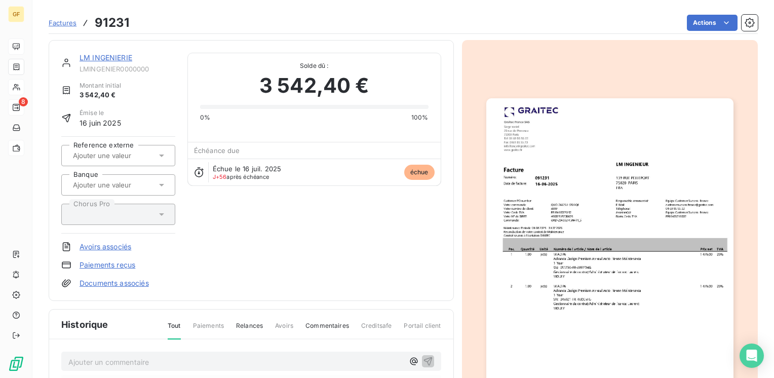
scroll to position [182, 0]
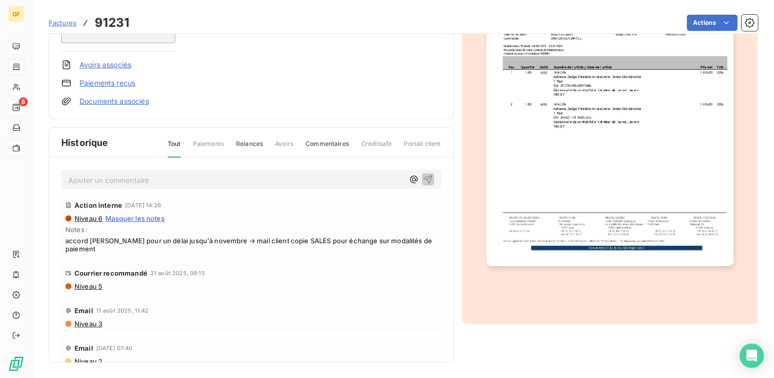
click at [103, 183] on p "Ajouter un commentaire ﻿" at bounding box center [235, 180] width 335 height 13
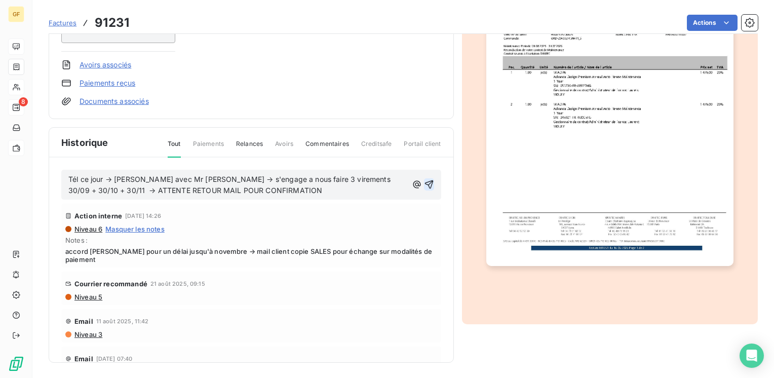
click at [424, 183] on icon "button" at bounding box center [429, 184] width 10 height 10
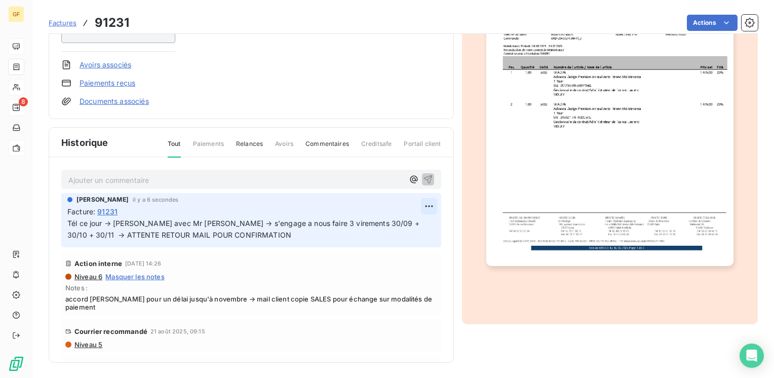
click at [417, 204] on html "GF 8 Factures 91231 Actions LM INGENIERIE LMINGENIER0000000 Montant initial 3 5…" at bounding box center [387, 189] width 774 height 378
click at [401, 222] on div "Editer" at bounding box center [393, 228] width 57 height 16
click at [69, 220] on span "Tél ce jour → [PERSON_NAME] avec Mr [PERSON_NAME] → s'engage a nous faire 3 vir…" at bounding box center [244, 229] width 354 height 20
click at [73, 222] on span "@ Tél ce jour → Vu avec Mr [PERSON_NAME] → s'engage a nous faire 3 virements 30…" at bounding box center [238, 229] width 342 height 20
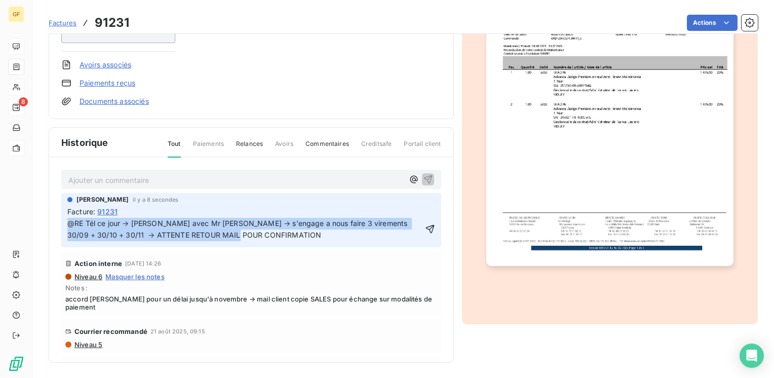
drag, startPoint x: 188, startPoint y: 236, endPoint x: 61, endPoint y: 219, distance: 128.8
click at [61, 219] on div "[PERSON_NAME] il y a 8 secondes Facture : 91231 @RE Tél ce jour → Vu avec Mr [P…" at bounding box center [251, 220] width 380 height 54
copy span "@RE Tél ce jour → [PERSON_NAME] avec Mr [PERSON_NAME] → s'engage a nous faire 3…"
click at [425, 226] on icon "button" at bounding box center [430, 229] width 10 height 10
click at [421, 201] on html "GF 8 Factures 91231 Actions LM INGENIERIE LMINGENIER0000000 Montant initial 3 5…" at bounding box center [387, 189] width 774 height 378
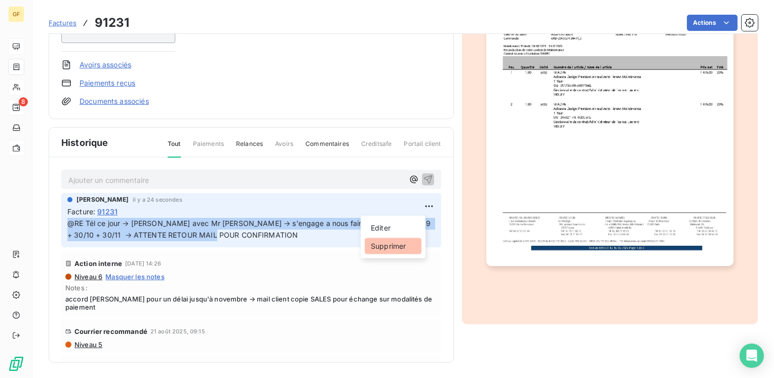
click at [390, 245] on div "Supprimer" at bounding box center [393, 246] width 57 height 16
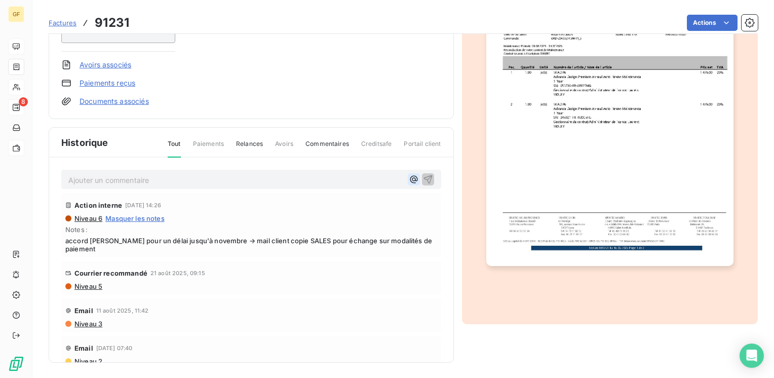
click at [409, 178] on icon "button" at bounding box center [414, 179] width 10 height 10
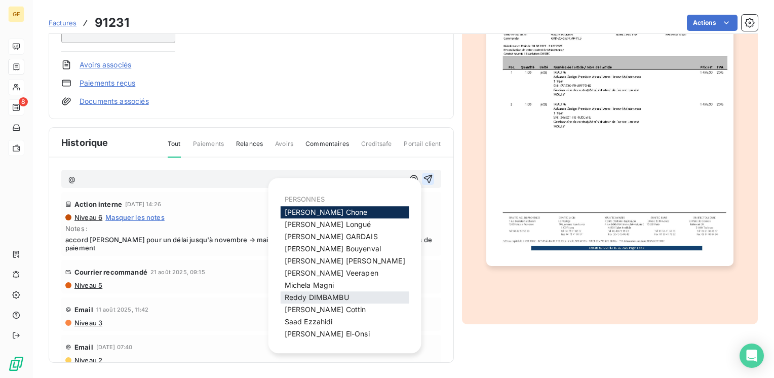
click at [315, 296] on span "Reddy DIMBAMBU" at bounding box center [317, 297] width 64 height 9
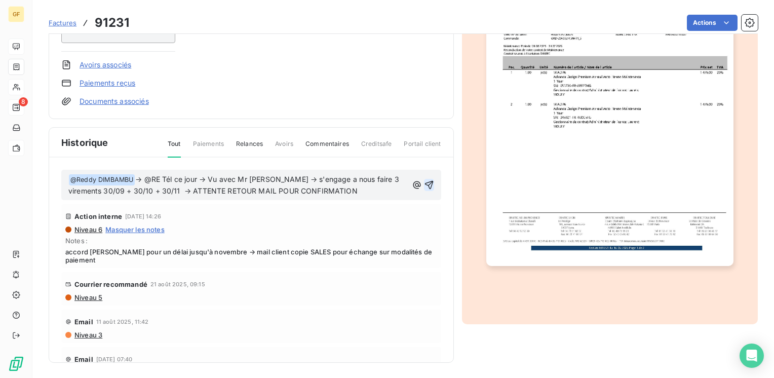
click at [148, 177] on span "→ @RE Tél ce jour → Vu avec Mr [PERSON_NAME] → s'engage a nous faire 3 virement…" at bounding box center [234, 185] width 333 height 21
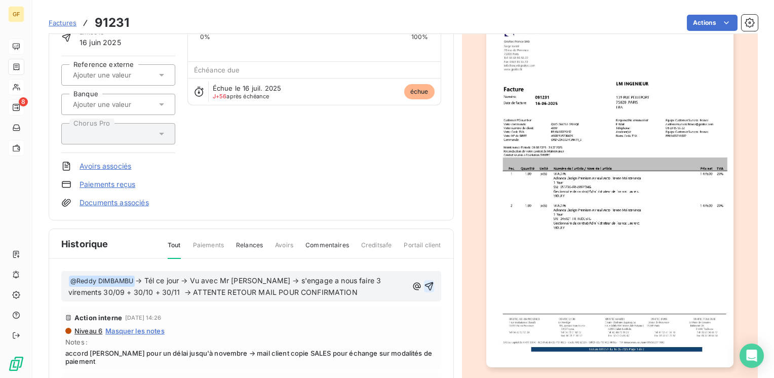
scroll to position [131, 0]
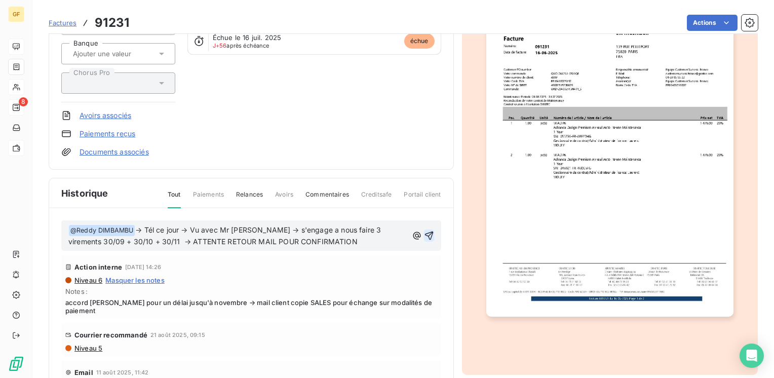
click at [424, 233] on icon "button" at bounding box center [429, 235] width 10 height 10
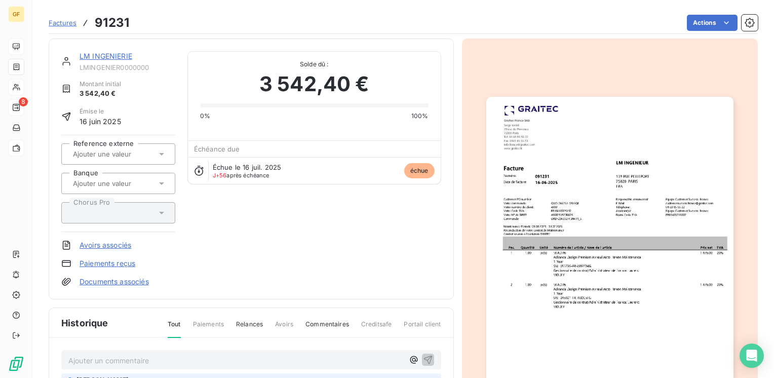
scroll to position [0, 0]
click at [113, 60] on link "LM INGENIERIE" at bounding box center [106, 57] width 53 height 9
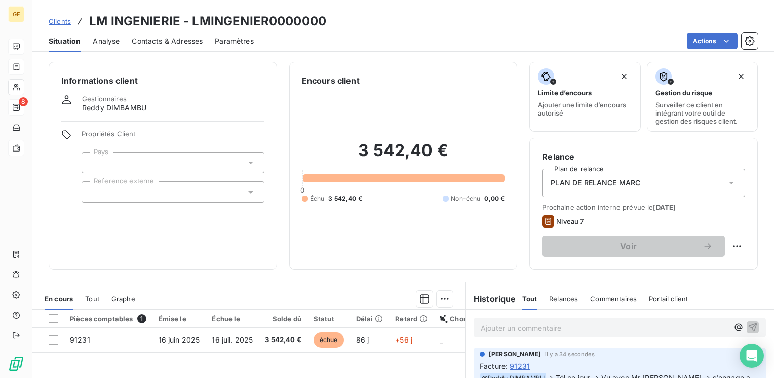
scroll to position [51, 0]
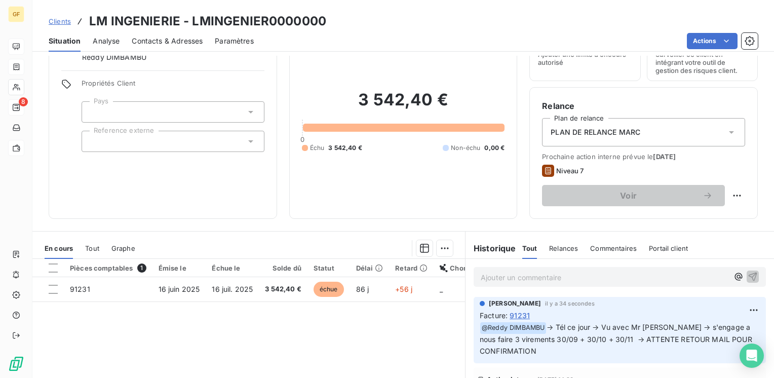
click at [514, 314] on span "91231" at bounding box center [520, 315] width 20 height 11
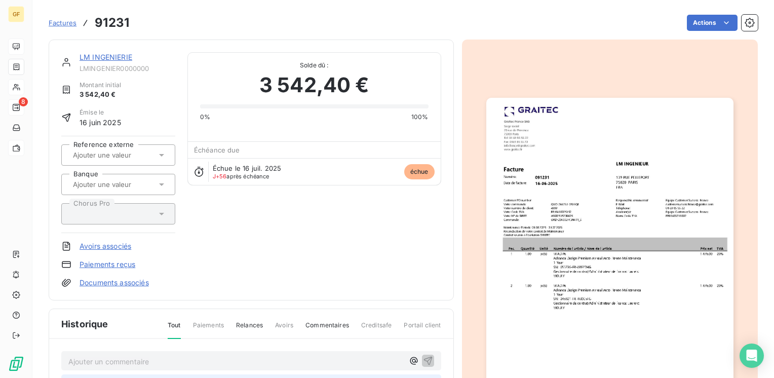
click at [592, 239] on img "button" at bounding box center [609, 272] width 247 height 349
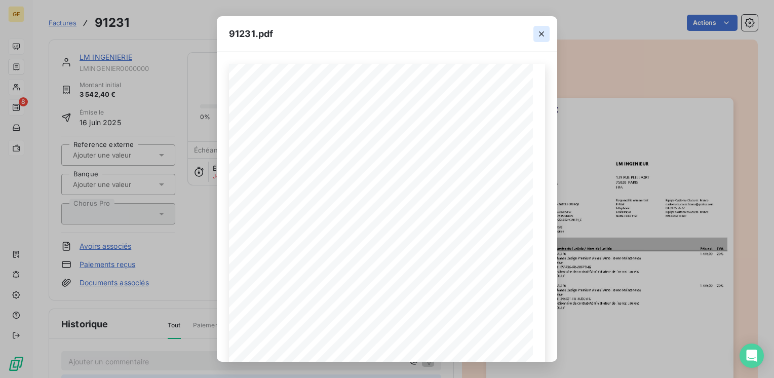
click at [542, 31] on icon "button" at bounding box center [541, 34] width 10 height 10
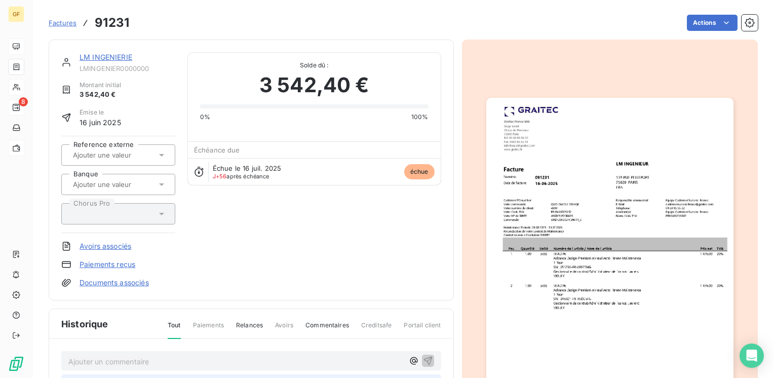
click at [101, 56] on link "LM INGENIERIE" at bounding box center [106, 57] width 53 height 9
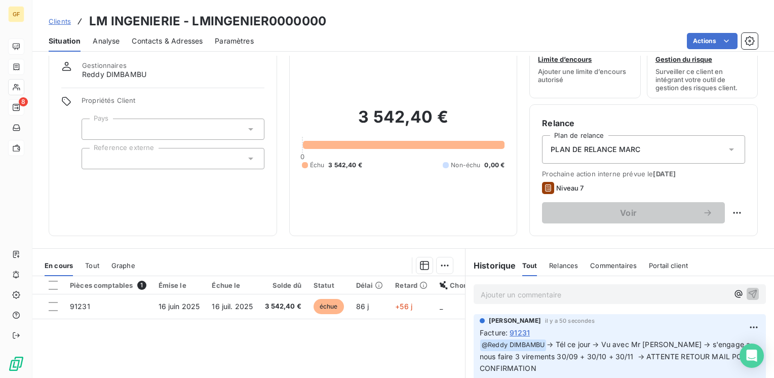
scroll to position [51, 0]
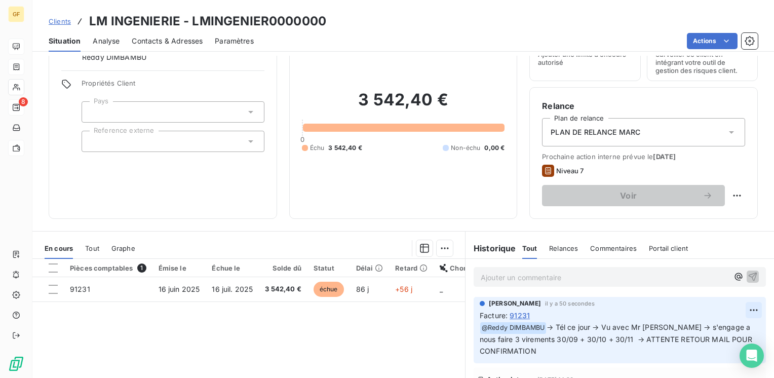
click at [741, 307] on html "GF 8 Clients LM INGENIERIE - LMINGENIER0000000 Situation Analyse Contacts & Adr…" at bounding box center [387, 189] width 774 height 378
click at [702, 331] on div "Editer" at bounding box center [714, 332] width 57 height 16
click at [547, 325] on span "→ Tél ce jour → Vu avec Mr [PERSON_NAME] → s'engage a nous faire 3 virements 30…" at bounding box center [613, 339] width 266 height 32
click at [734, 278] on icon "button" at bounding box center [739, 277] width 10 height 10
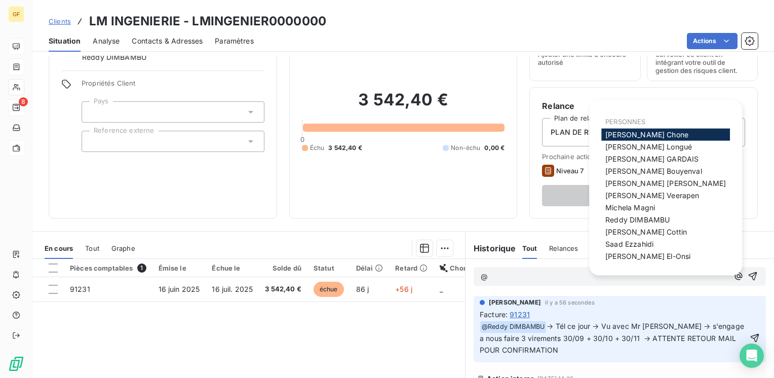
scroll to position [1, 0]
click at [637, 121] on span "PERSONNES" at bounding box center [625, 121] width 40 height 8
click at [634, 119] on span "PERSONNES" at bounding box center [625, 121] width 40 height 8
drag, startPoint x: 632, startPoint y: 119, endPoint x: 626, endPoint y: 120, distance: 6.3
click at [630, 119] on span "PERSONNES" at bounding box center [625, 121] width 40 height 8
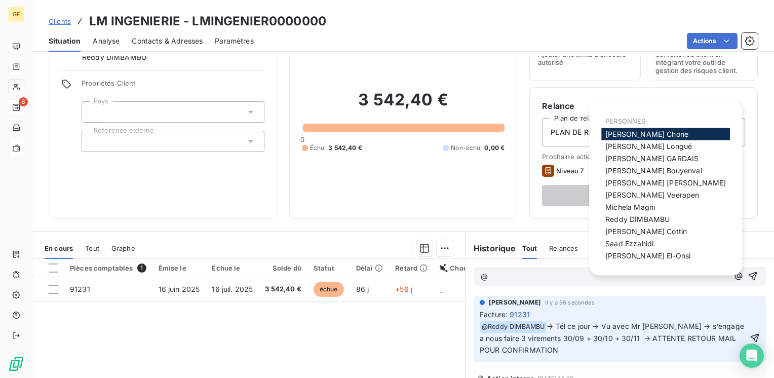
click at [618, 121] on span "PERSONNES" at bounding box center [625, 121] width 40 height 8
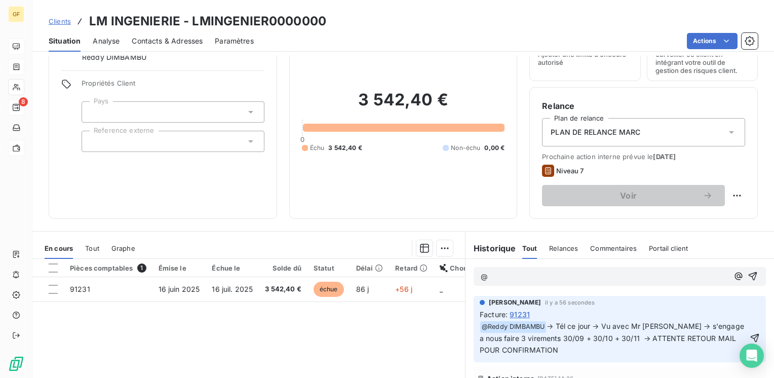
drag, startPoint x: 618, startPoint y: 121, endPoint x: 549, endPoint y: 24, distance: 118.4
click at [549, 24] on div "Clients LM INGENIERIE - LMINGENIER0000000" at bounding box center [403, 21] width 742 height 18
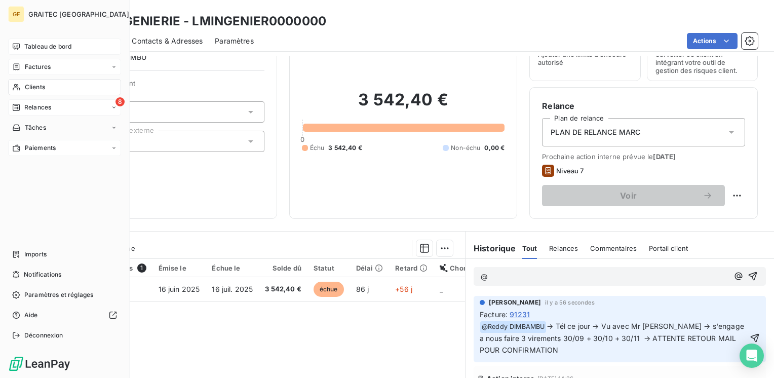
click at [45, 48] on span "Tableau de bord" at bounding box center [47, 46] width 47 height 9
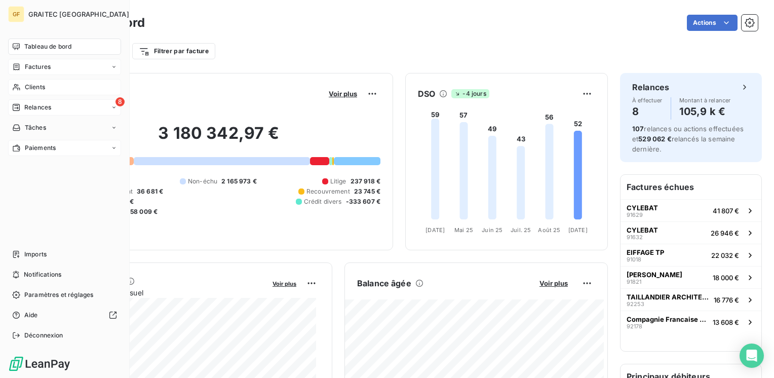
click at [36, 87] on span "Clients" at bounding box center [35, 87] width 20 height 9
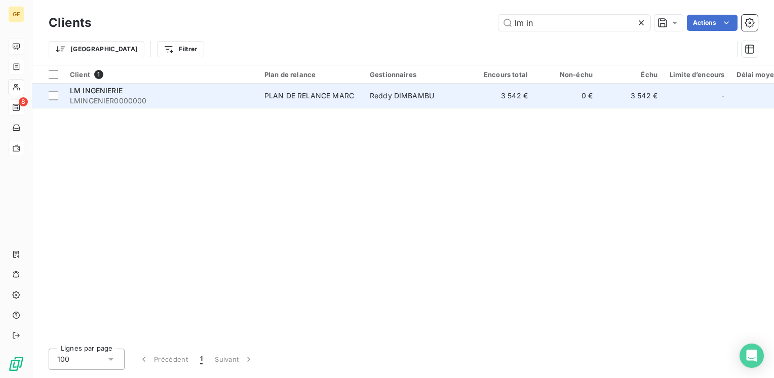
click at [262, 100] on td "PLAN DE RELANCE MARC" at bounding box center [310, 96] width 105 height 24
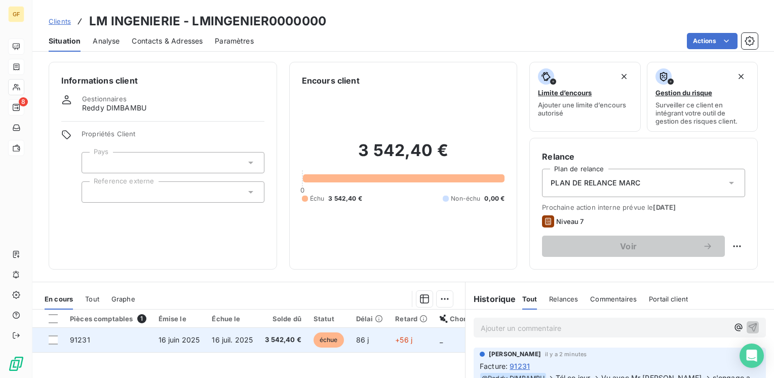
click at [272, 336] on span "3 542,40 €" at bounding box center [283, 340] width 36 height 10
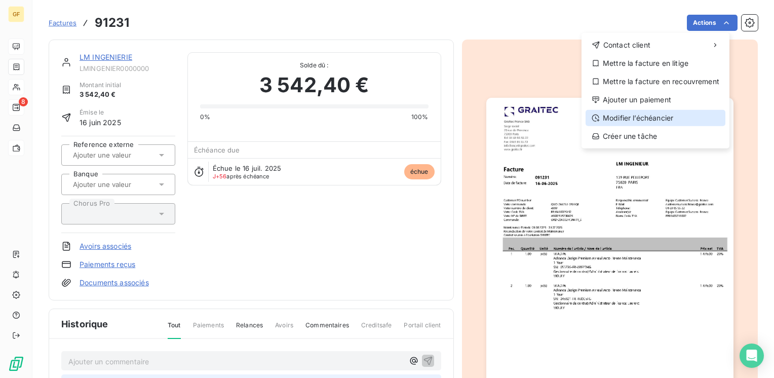
click at [635, 117] on div "Modifier l’échéancier" at bounding box center [656, 118] width 140 height 16
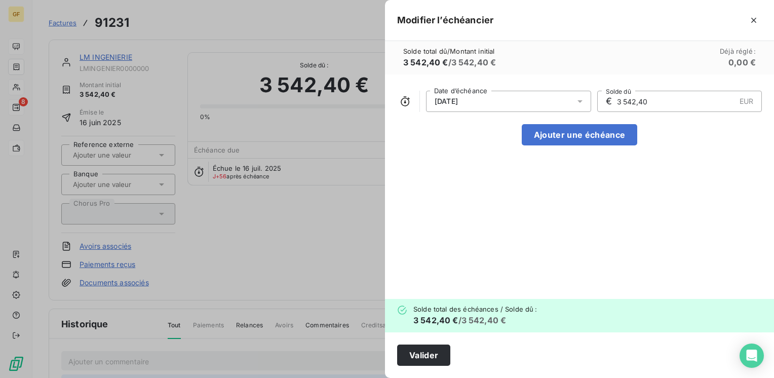
click at [581, 98] on icon at bounding box center [580, 101] width 10 height 10
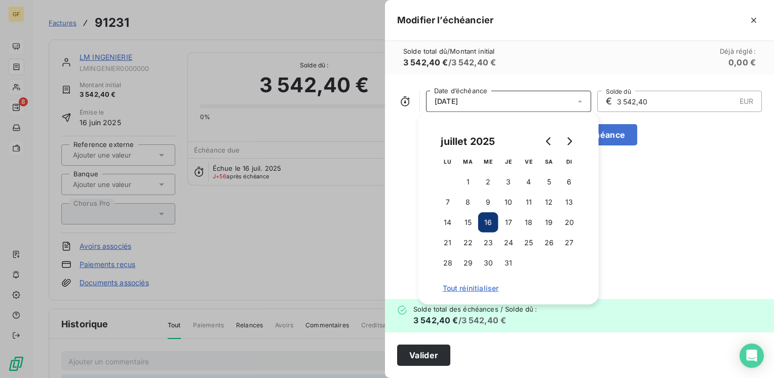
click at [626, 193] on div "[DATE] Date d’échéance € 3 542,40 EUR Solde dû Ajouter une échéance" at bounding box center [579, 186] width 389 height 224
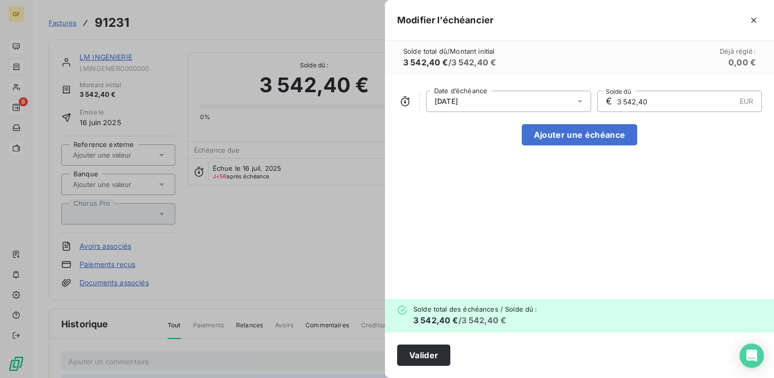
click at [579, 100] on icon at bounding box center [580, 101] width 5 height 3
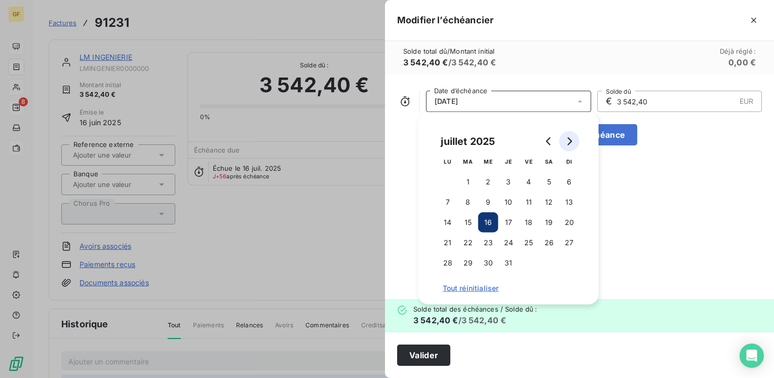
click at [574, 142] on button "Go to next month" at bounding box center [569, 141] width 20 height 20
click at [573, 142] on button "Go to next month" at bounding box center [569, 141] width 20 height 20
click at [464, 265] on button "30" at bounding box center [468, 263] width 20 height 20
click at [473, 260] on button "30" at bounding box center [468, 263] width 20 height 20
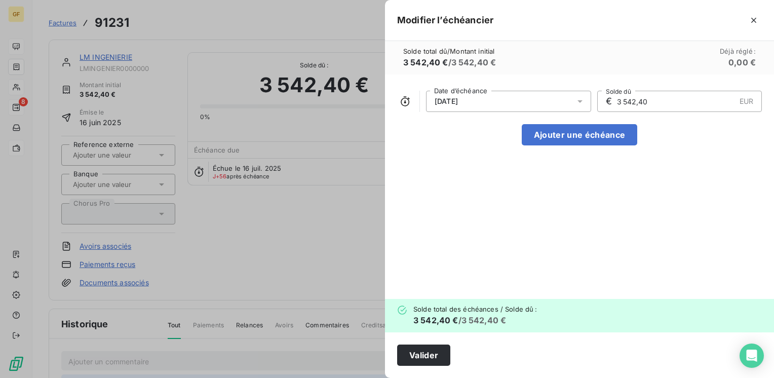
drag, startPoint x: 661, startPoint y: 104, endPoint x: 603, endPoint y: 117, distance: 59.0
click at [603, 117] on div "[DATE] Date d’échéance € 3 542,40 EUR Solde dû Ajouter une échéance" at bounding box center [579, 186] width 389 height 224
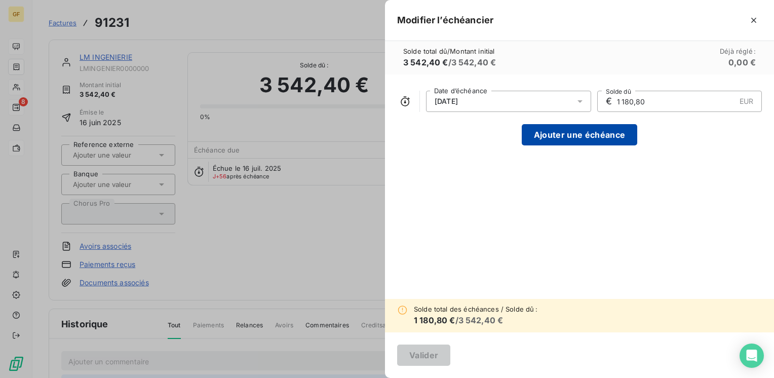
type input "1 180,80"
click at [592, 129] on button "Ajouter une échéance" at bounding box center [580, 134] width 116 height 21
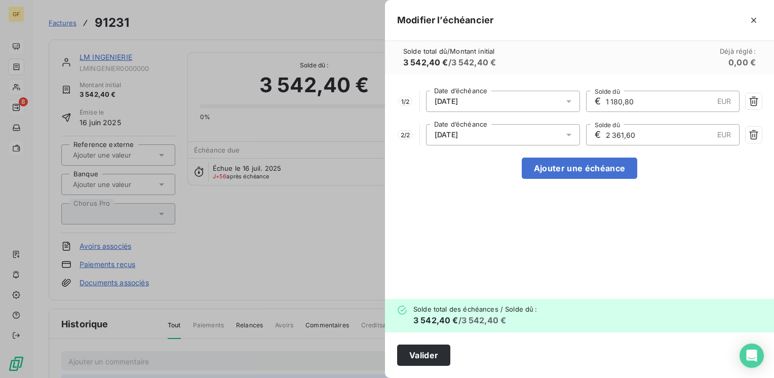
drag, startPoint x: 643, startPoint y: 138, endPoint x: 594, endPoint y: 143, distance: 49.4
click at [594, 143] on div "€ 2 361,60 EUR Solde dû" at bounding box center [663, 134] width 154 height 21
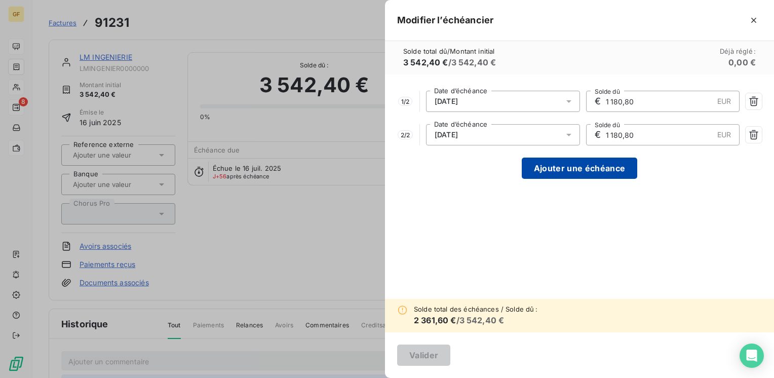
type input "1 180,80"
click at [566, 171] on button "Ajouter une échéance" at bounding box center [580, 168] width 116 height 21
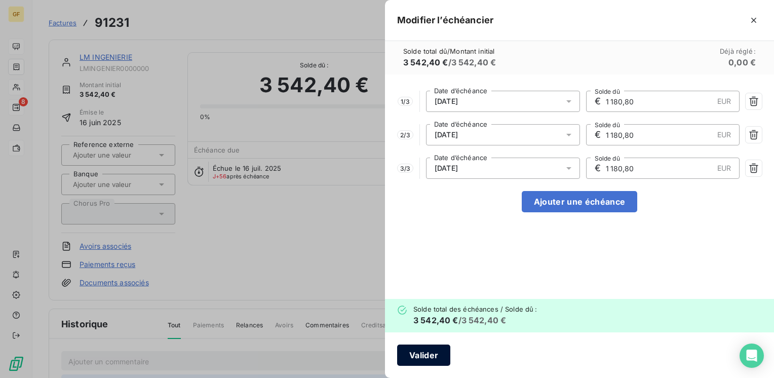
click at [432, 352] on button "Valider" at bounding box center [423, 354] width 53 height 21
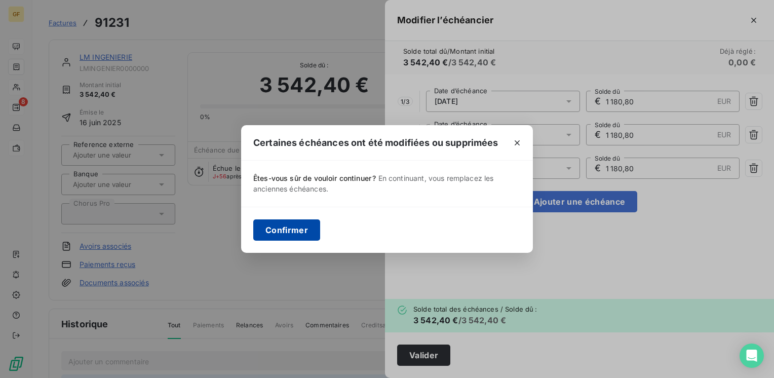
click at [296, 231] on button "Confirmer" at bounding box center [286, 229] width 67 height 21
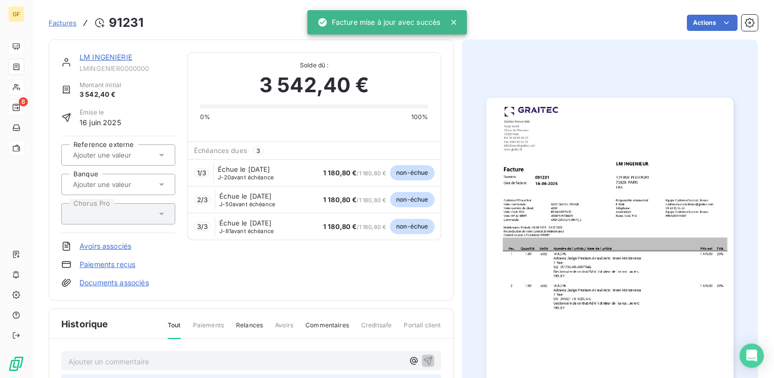
click at [90, 54] on link "LM INGENIERIE" at bounding box center [106, 57] width 53 height 9
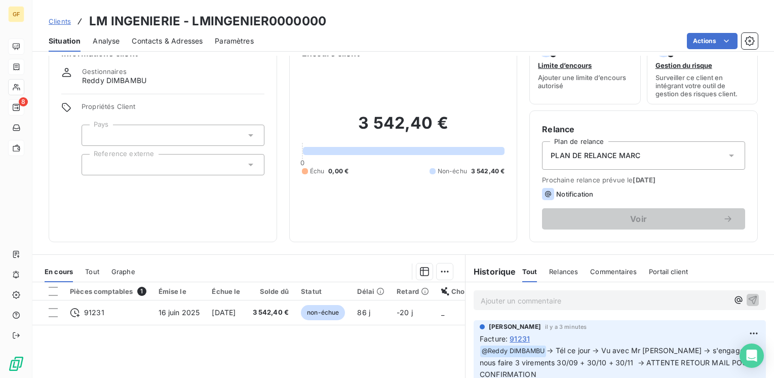
scroll to position [51, 0]
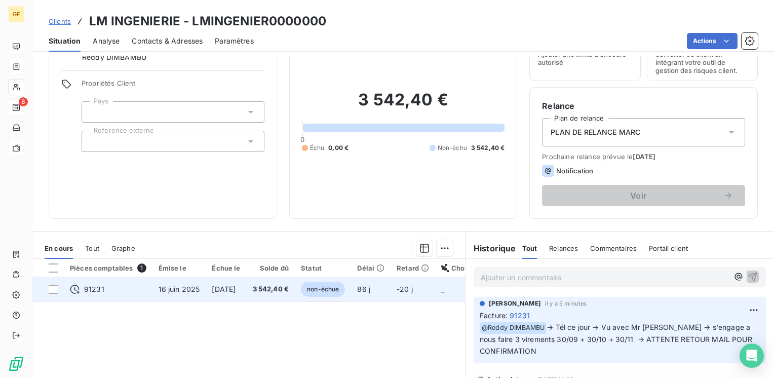
click at [246, 294] on td "[DATE]" at bounding box center [226, 289] width 41 height 24
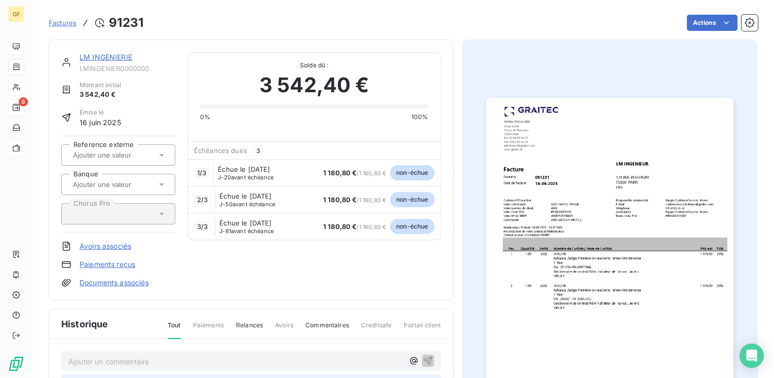
click at [108, 53] on link "LM INGENIERIE" at bounding box center [106, 57] width 53 height 9
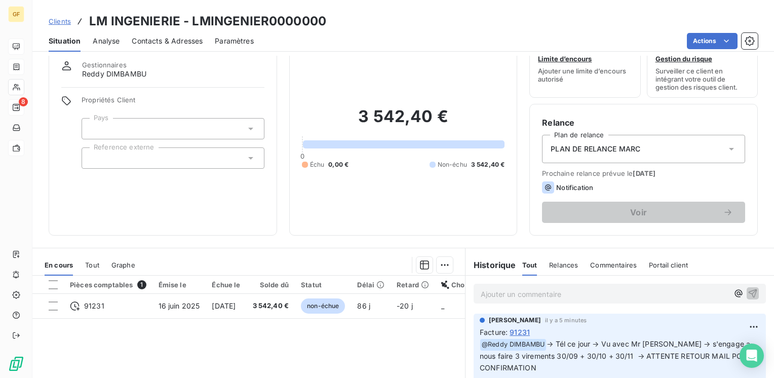
scroll to position [51, 0]
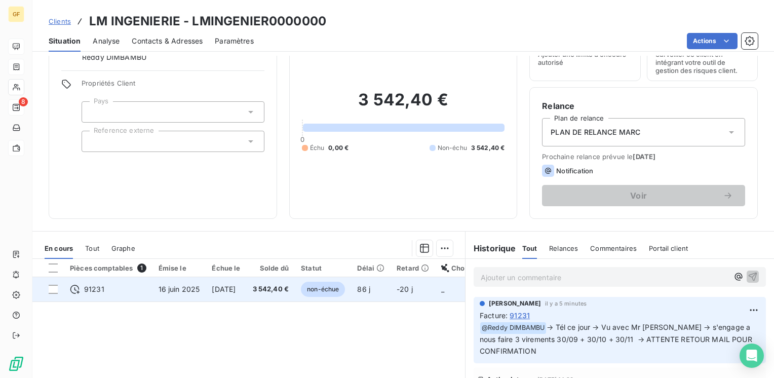
click at [287, 284] on span "3 542,40 €" at bounding box center [271, 289] width 36 height 10
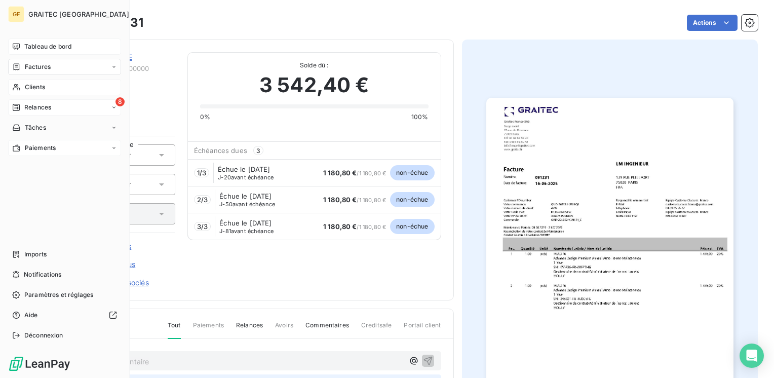
click at [31, 48] on span "Tableau de bord" at bounding box center [47, 46] width 47 height 9
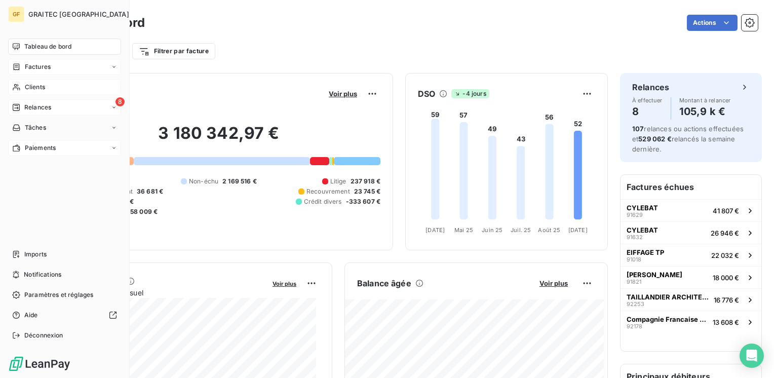
click at [34, 84] on span "Clients" at bounding box center [35, 87] width 20 height 9
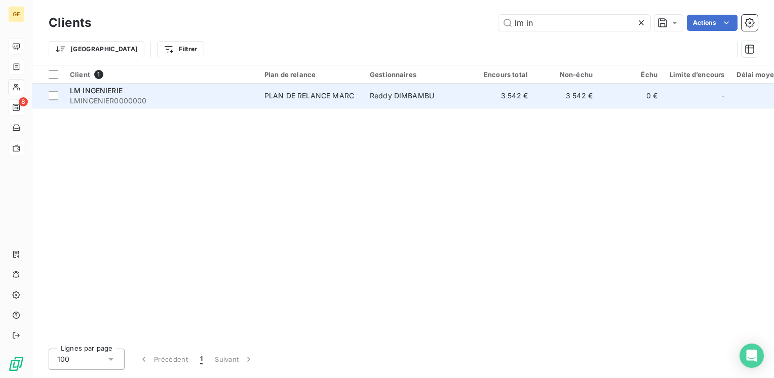
click at [280, 92] on div "PLAN DE RELANCE MARC" at bounding box center [309, 96] width 90 height 10
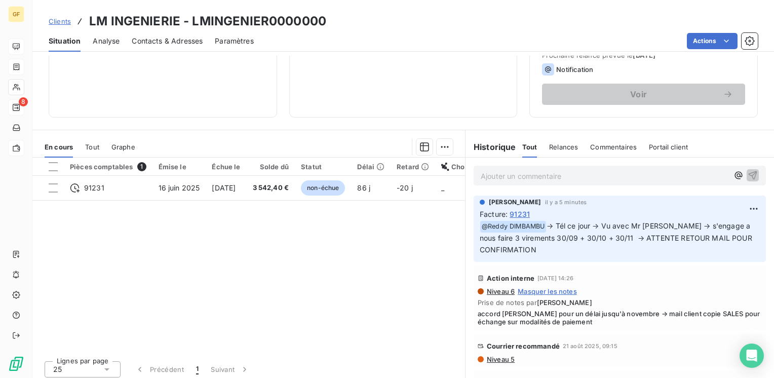
scroll to position [156, 0]
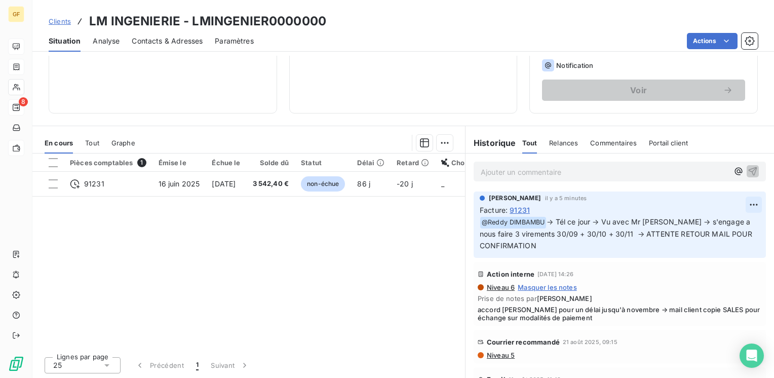
click at [738, 202] on html "GF 8 Clients LM INGENIERIE - LMINGENIER0000000 Situation Analyse Contacts & Adr…" at bounding box center [387, 189] width 774 height 378
click at [703, 223] on div "Editer" at bounding box center [714, 226] width 57 height 16
click at [632, 233] on span "→ Tél ce jour → Vu avec Mr [PERSON_NAME] → s'engage a nous faire 3 virements 30…" at bounding box center [613, 233] width 266 height 32
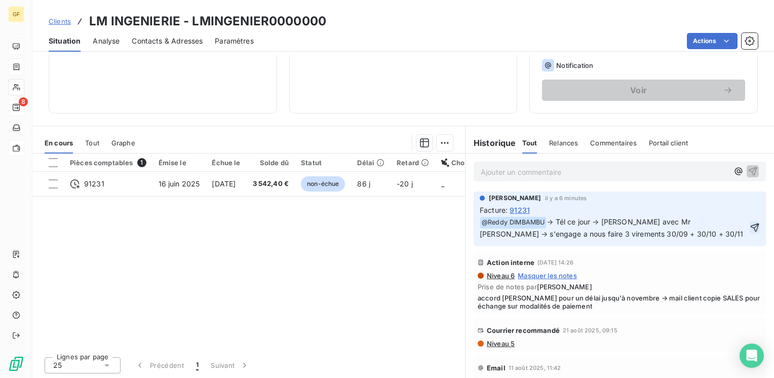
click at [751, 230] on icon "button" at bounding box center [755, 227] width 9 height 9
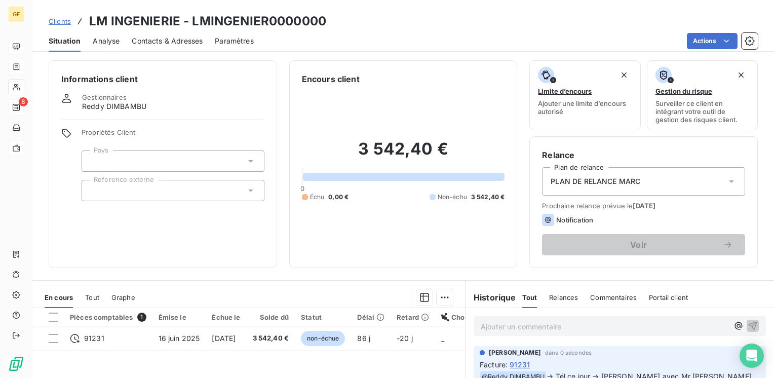
scroll to position [0, 0]
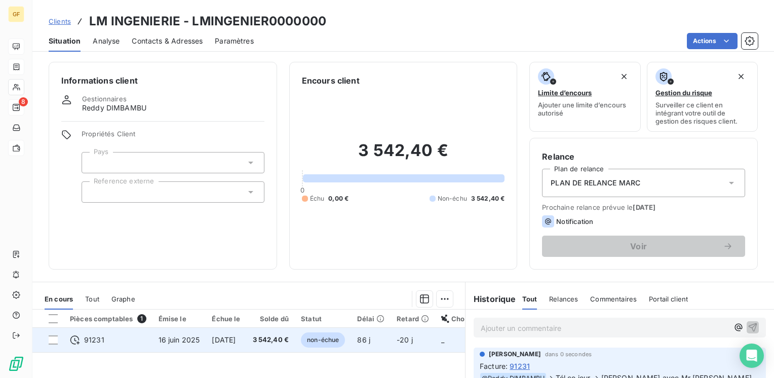
click at [182, 343] on td "16 juin 2025" at bounding box center [179, 340] width 54 height 24
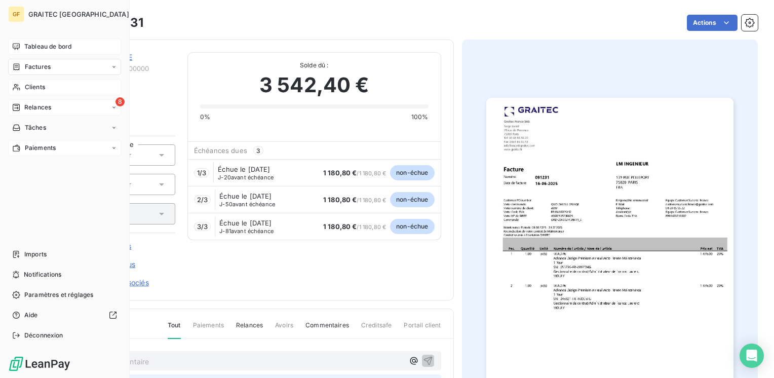
click at [34, 42] on div "Tableau de bord" at bounding box center [64, 47] width 113 height 16
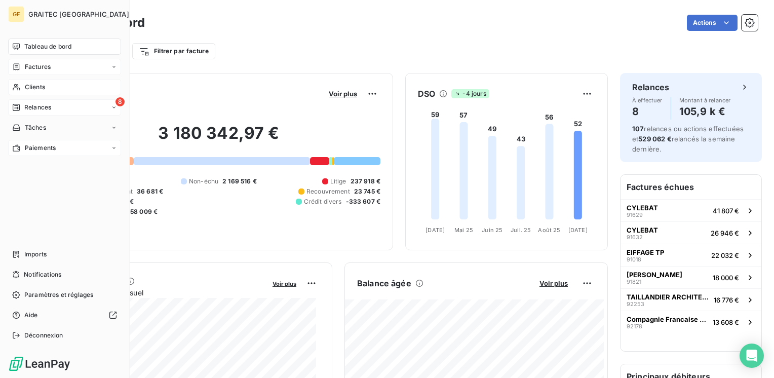
click at [43, 87] on span "Clients" at bounding box center [35, 87] width 20 height 9
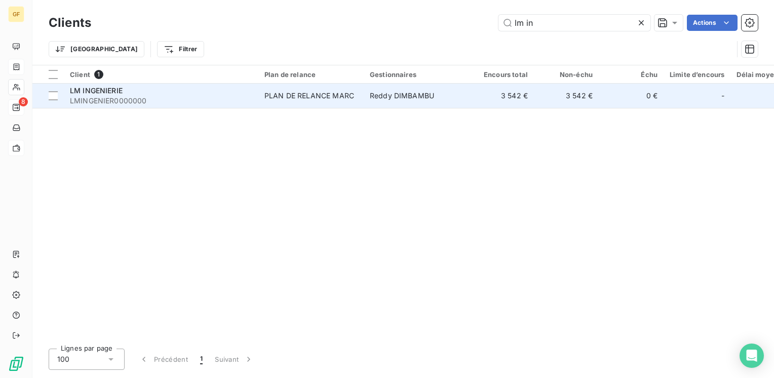
click at [293, 92] on div "PLAN DE RELANCE MARC" at bounding box center [309, 96] width 90 height 10
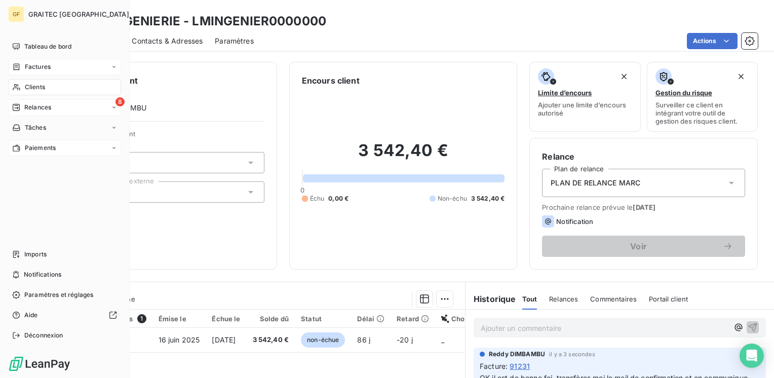
click at [33, 66] on span "Factures" at bounding box center [38, 66] width 26 height 9
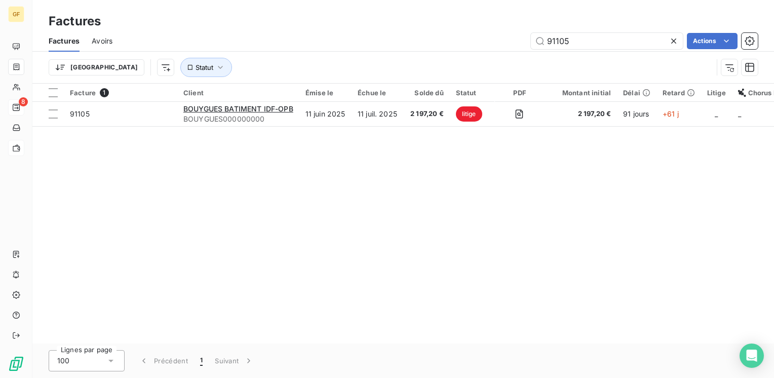
drag, startPoint x: 586, startPoint y: 36, endPoint x: 487, endPoint y: 61, distance: 101.4
click at [487, 61] on div "Factures Avoirs 91105 Actions Trier Statut" at bounding box center [403, 56] width 742 height 53
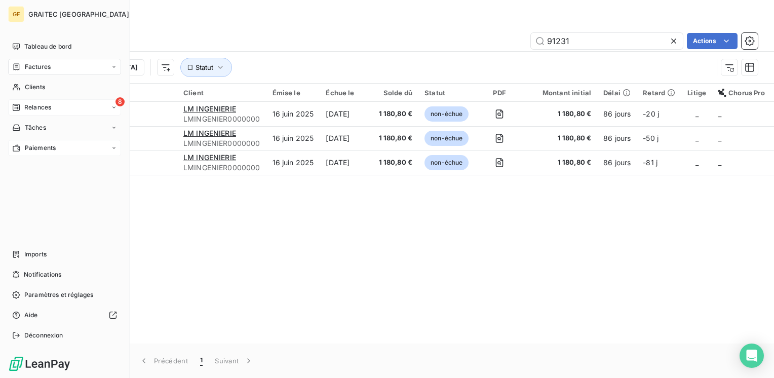
type input "91231"
click at [34, 66] on span "Factures" at bounding box center [38, 66] width 26 height 9
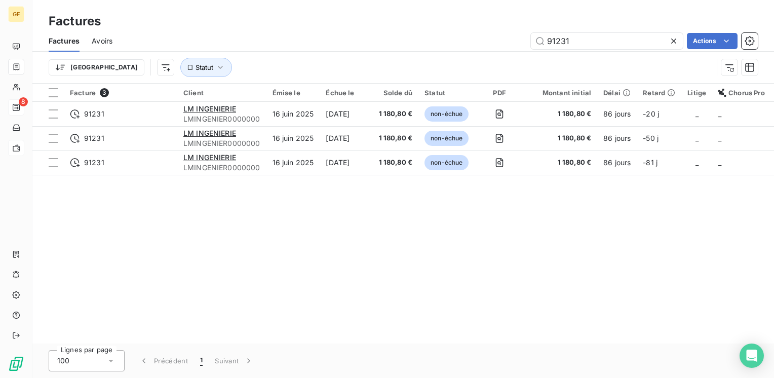
click at [675, 37] on icon at bounding box center [674, 41] width 10 height 10
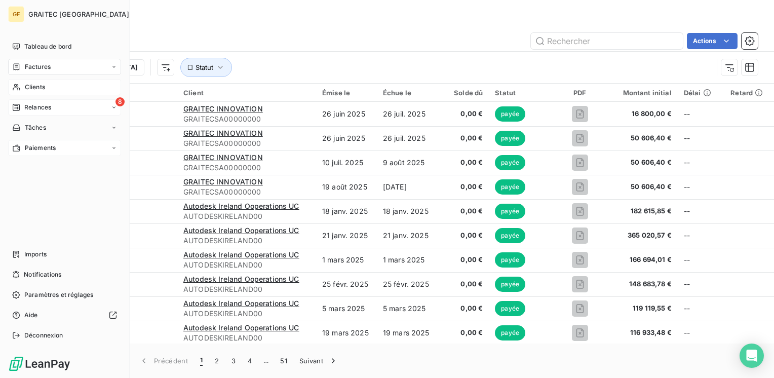
click at [28, 89] on span "Clients" at bounding box center [35, 87] width 20 height 9
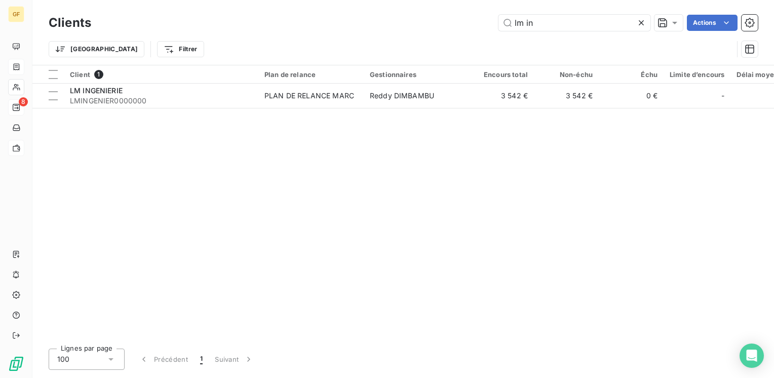
click at [642, 20] on icon at bounding box center [641, 23] width 10 height 10
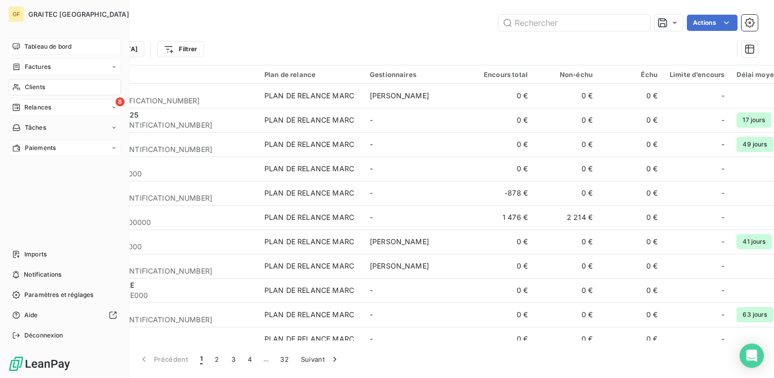
click at [32, 44] on span "Tableau de bord" at bounding box center [47, 46] width 47 height 9
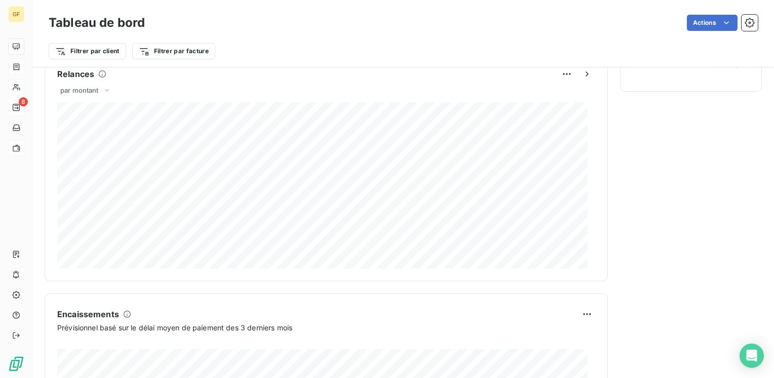
scroll to position [507, 0]
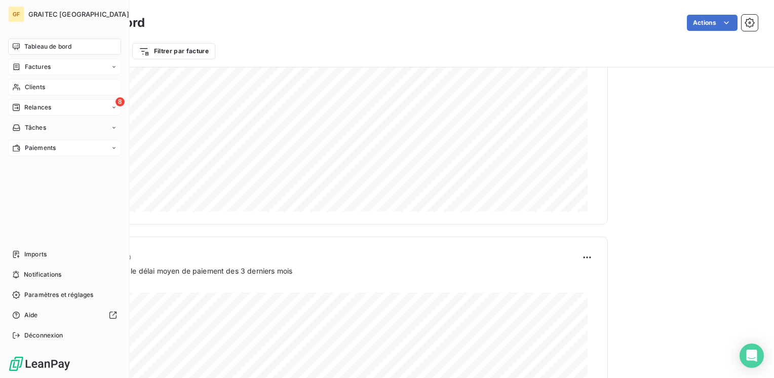
click at [29, 110] on span "Relances" at bounding box center [37, 107] width 27 height 9
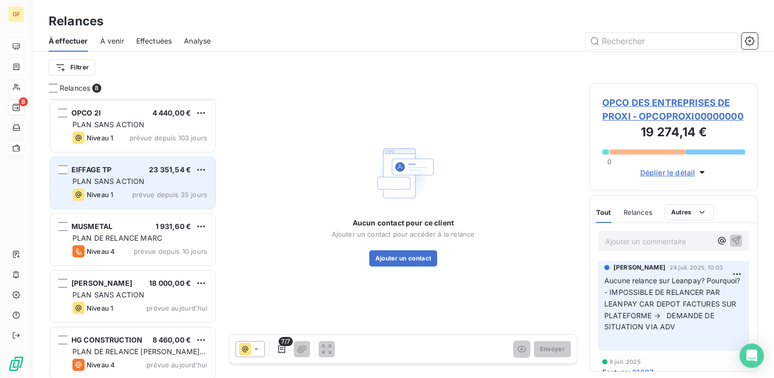
scroll to position [175, 0]
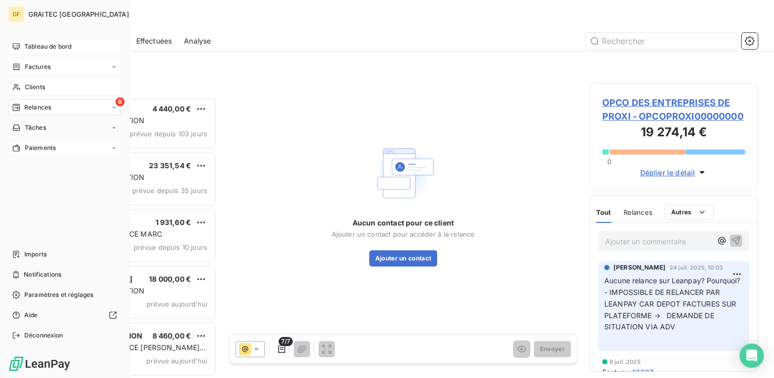
click at [59, 47] on span "Tableau de bord" at bounding box center [47, 46] width 47 height 9
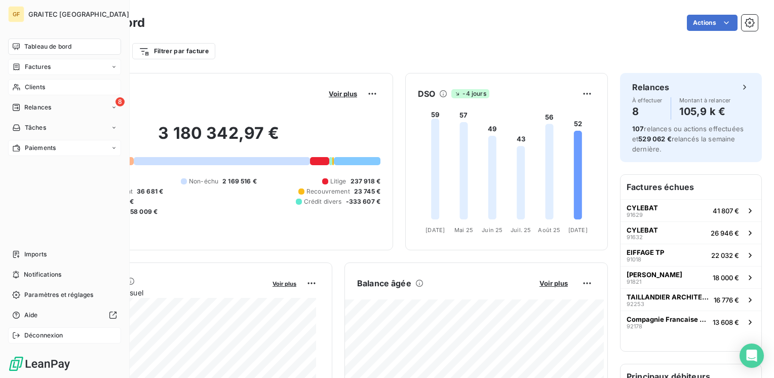
click at [28, 332] on span "Déconnexion" at bounding box center [43, 335] width 39 height 9
